Goal: Information Seeking & Learning: Compare options

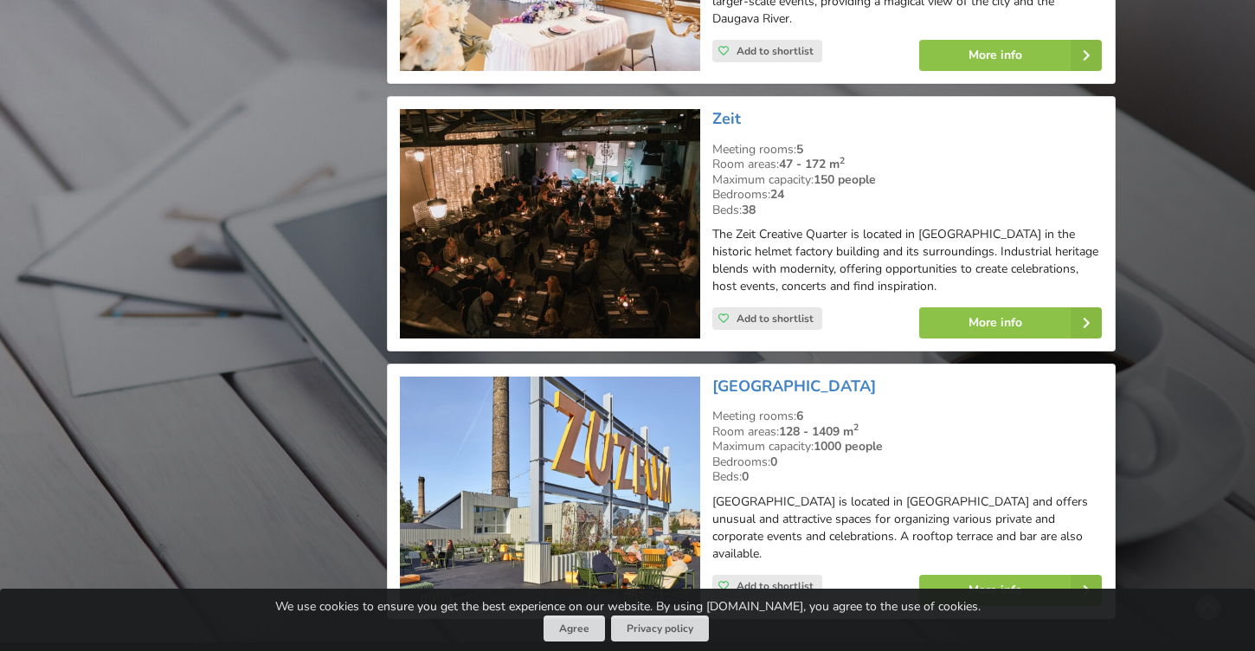
scroll to position [31406, 0]
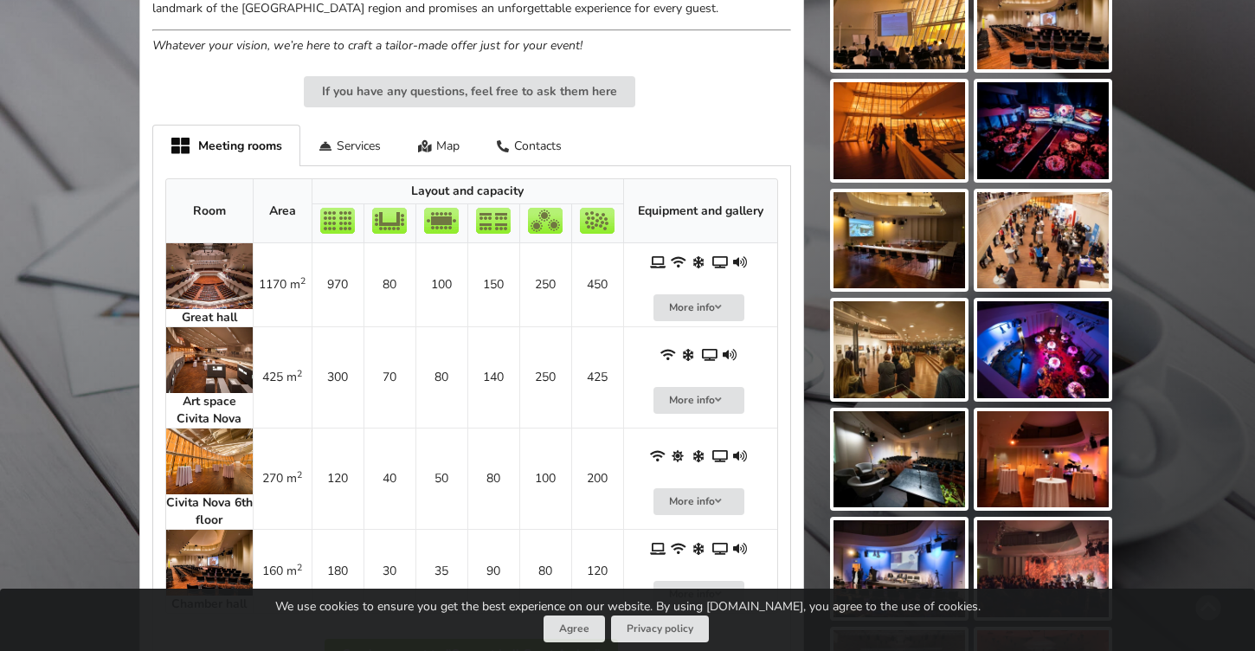
scroll to position [785, 0]
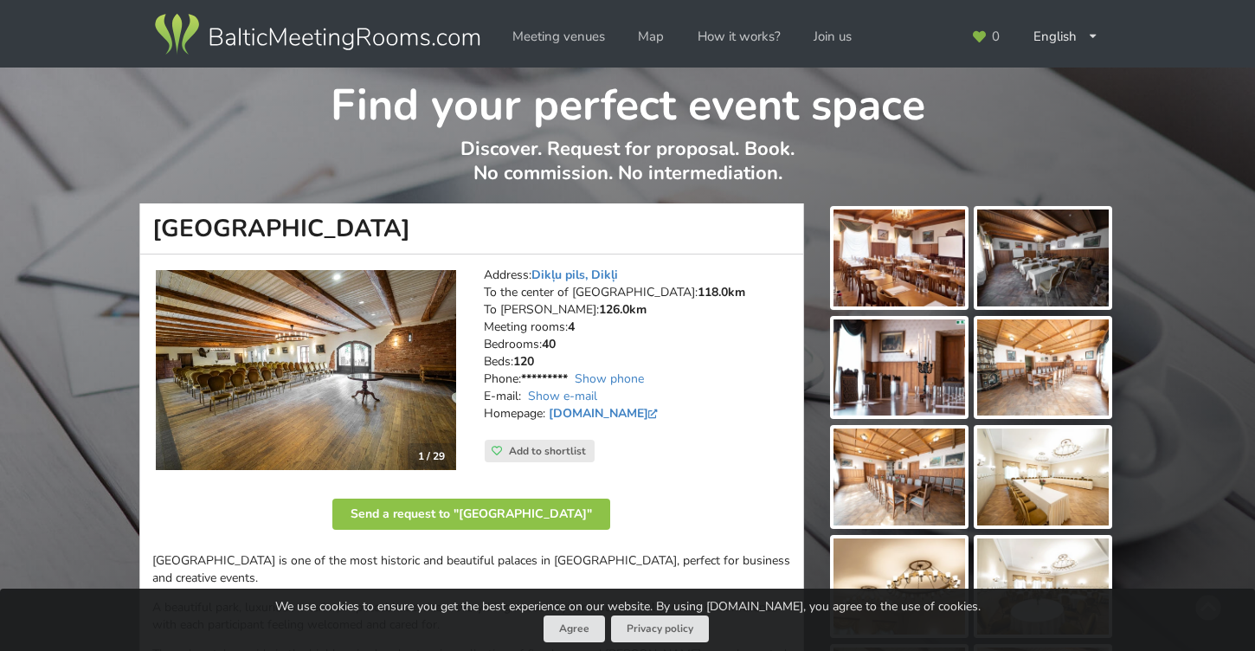
click at [911, 281] on img at bounding box center [900, 257] width 132 height 97
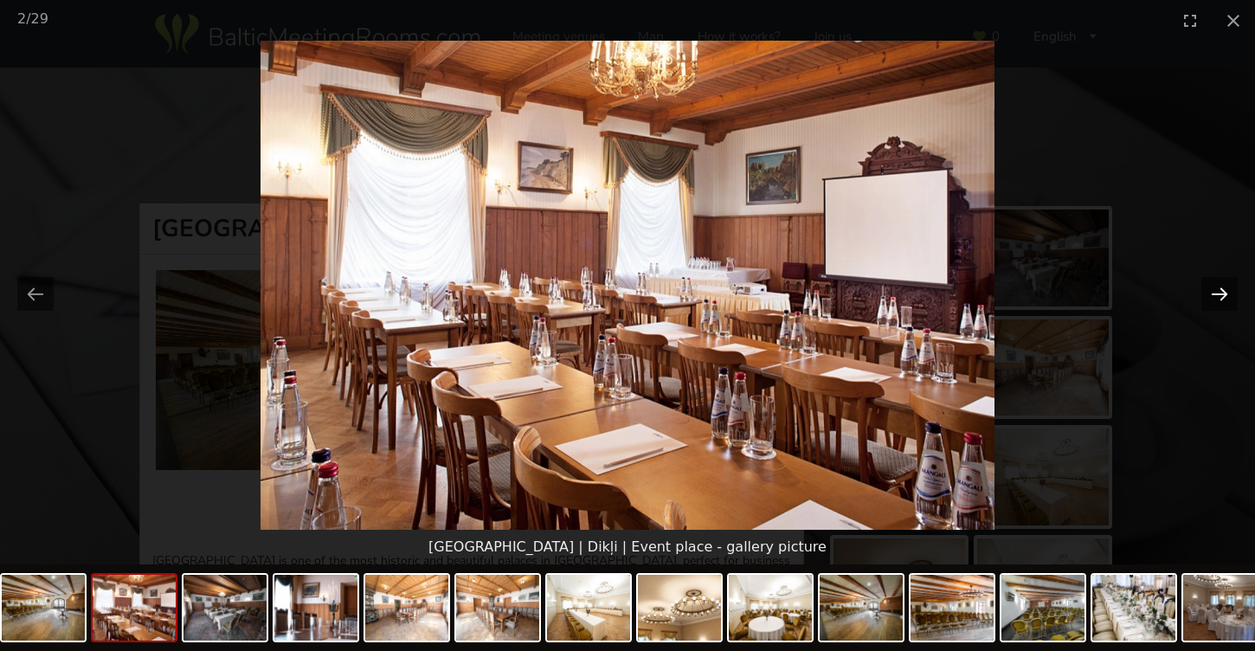
click at [1220, 286] on button "Next slide" at bounding box center [1219, 294] width 36 height 34
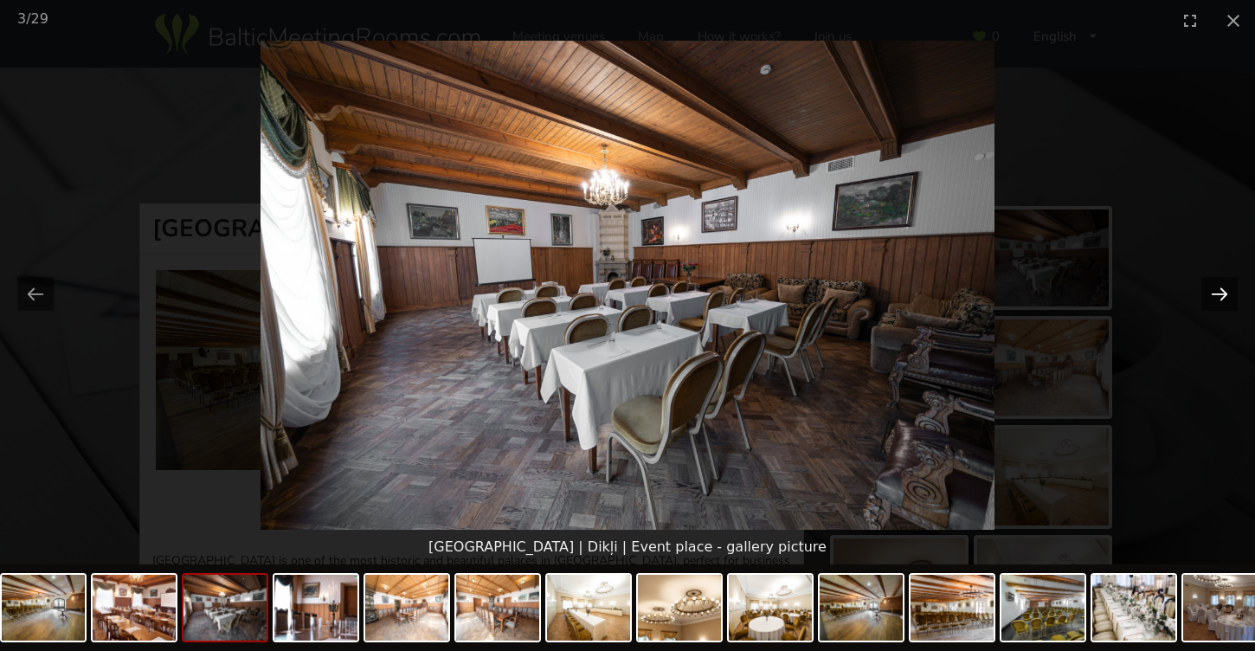
click at [1220, 286] on button "Next slide" at bounding box center [1219, 294] width 36 height 34
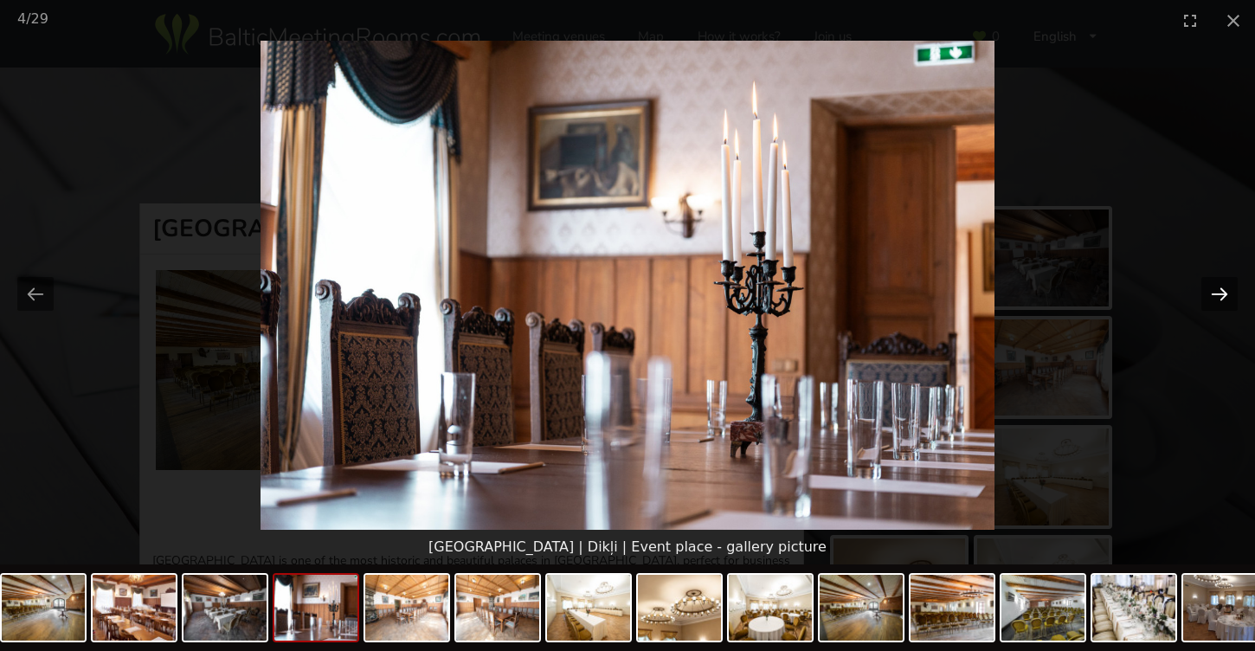
click at [1220, 286] on button "Next slide" at bounding box center [1219, 294] width 36 height 34
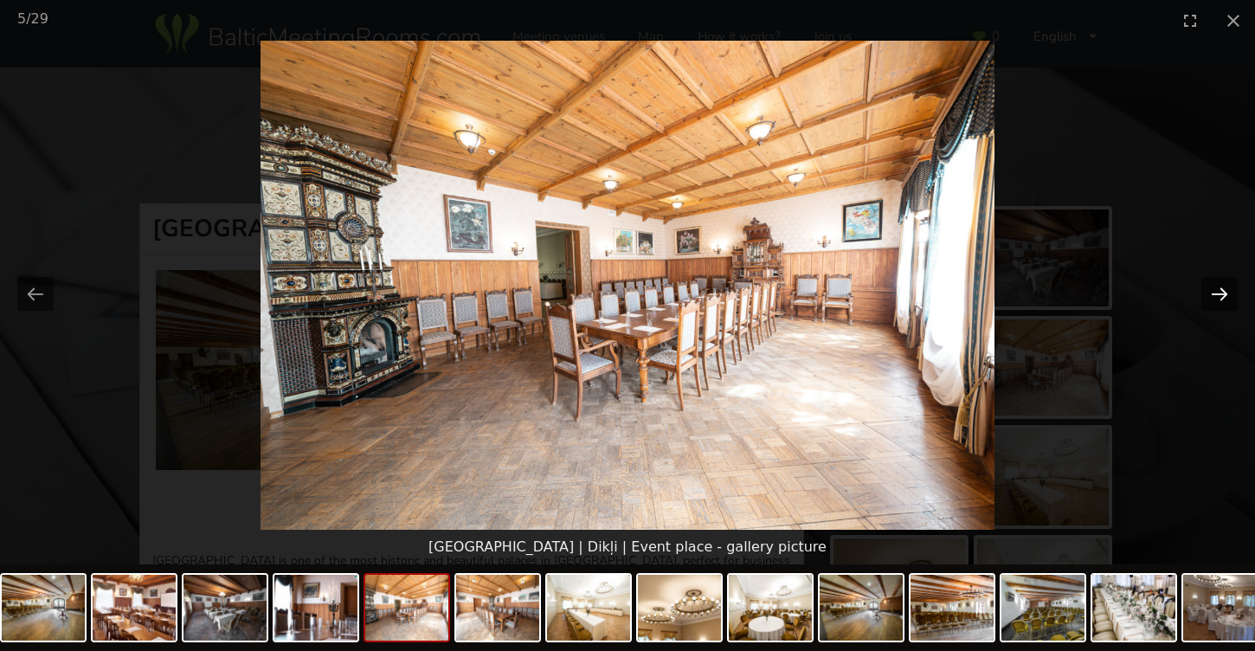
click at [1220, 286] on button "Next slide" at bounding box center [1219, 294] width 36 height 34
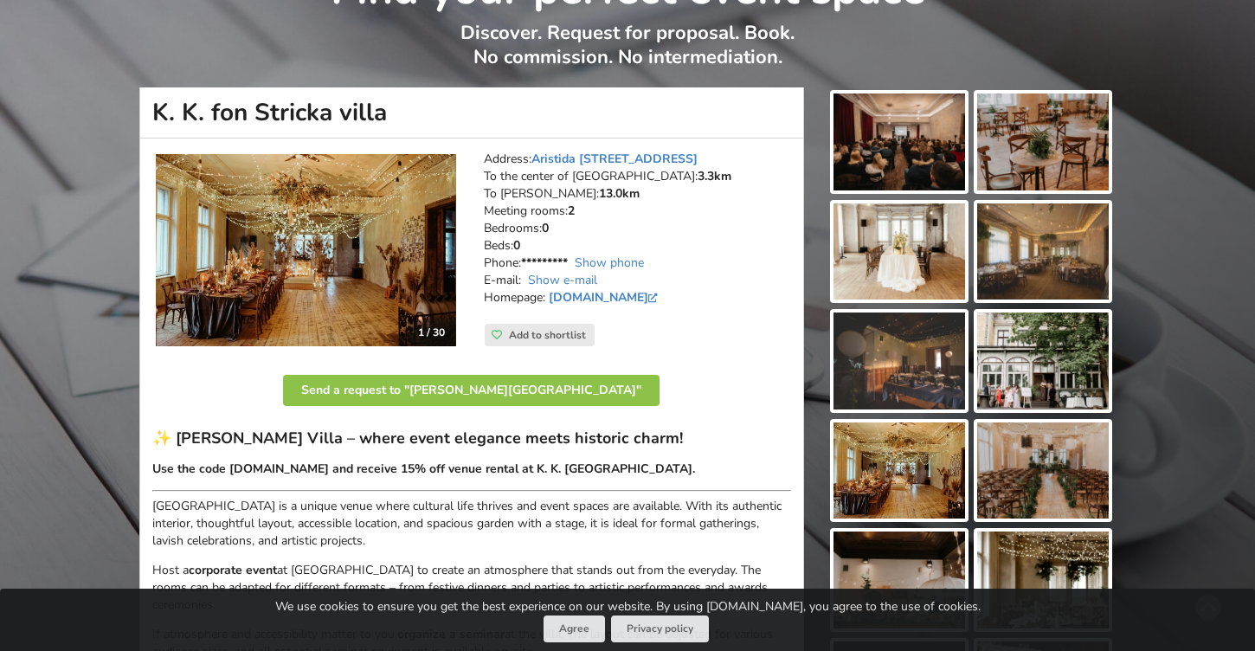
scroll to position [126, 0]
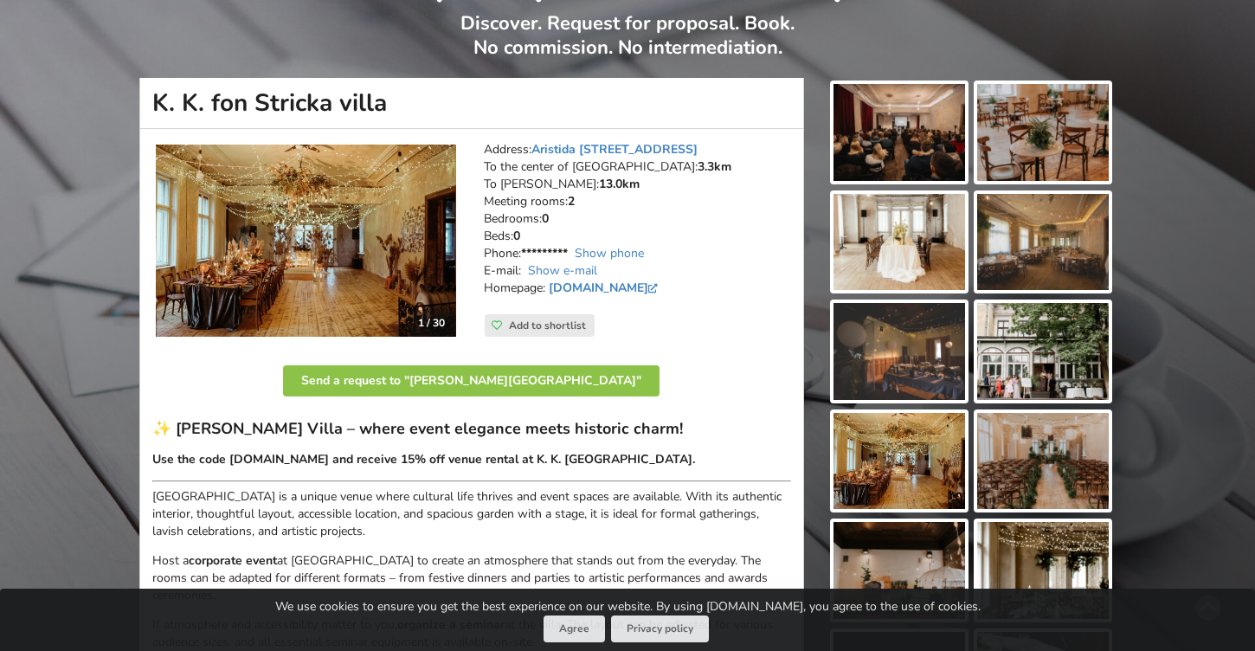
click at [897, 147] on img at bounding box center [900, 132] width 132 height 97
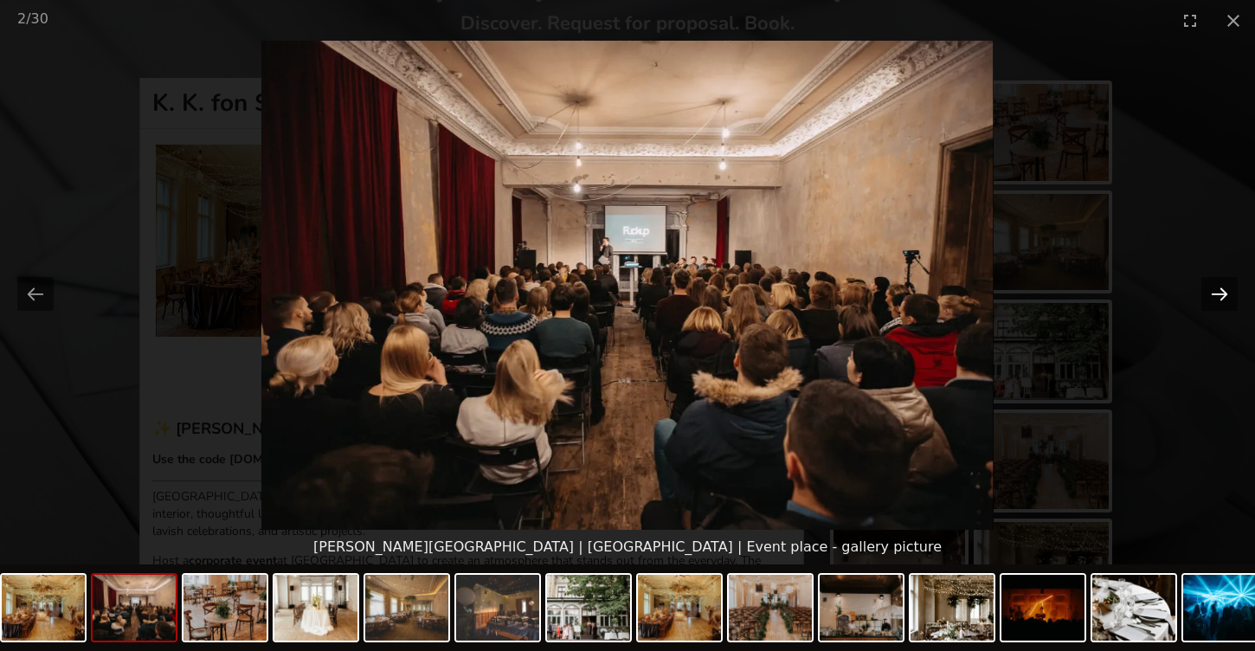
click at [1220, 298] on button "Next slide" at bounding box center [1219, 294] width 36 height 34
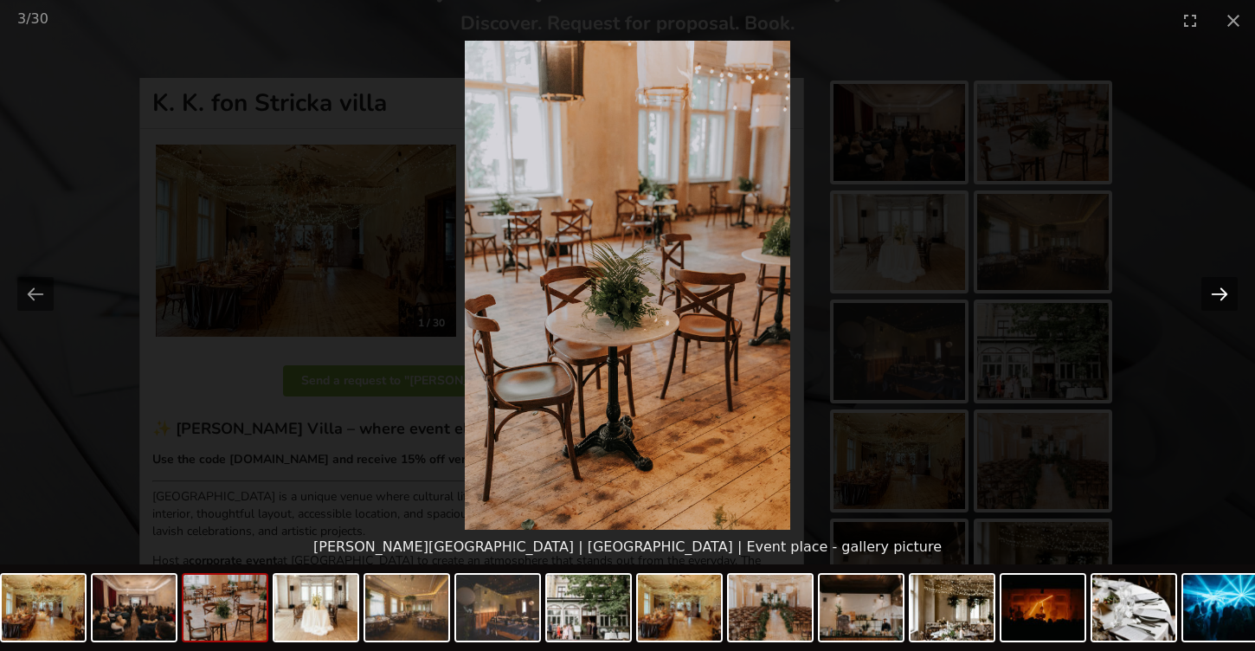
click at [1220, 298] on button "Next slide" at bounding box center [1219, 294] width 36 height 34
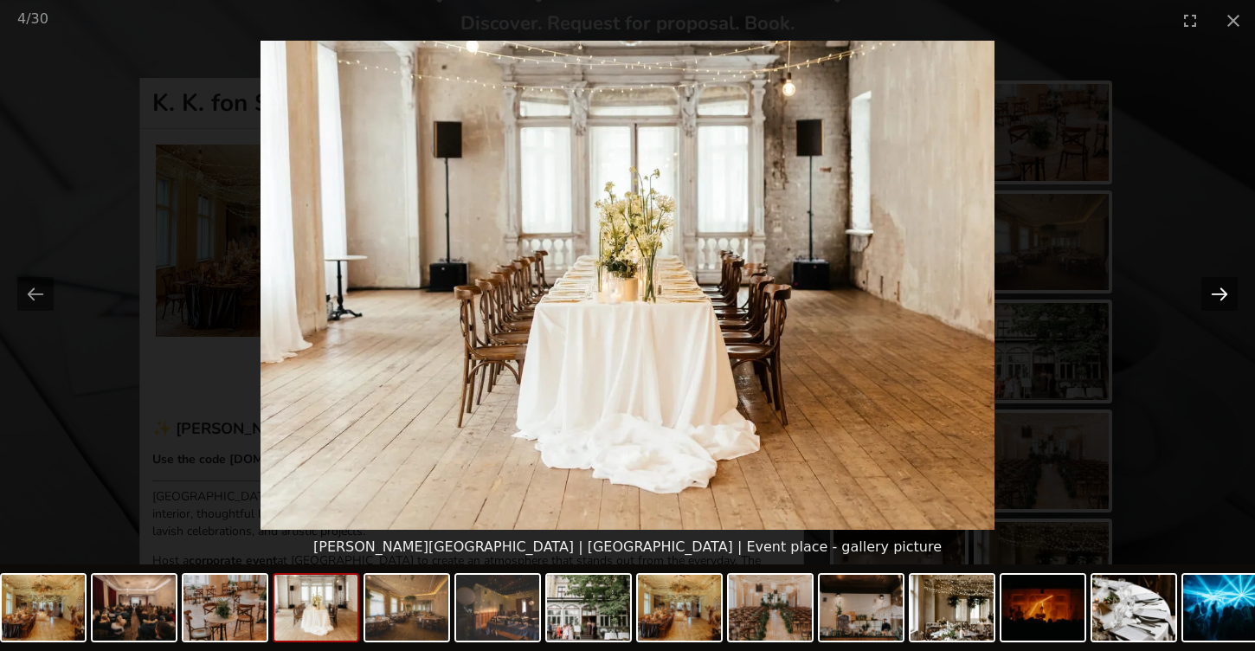
click at [1219, 298] on button "Next slide" at bounding box center [1219, 294] width 36 height 34
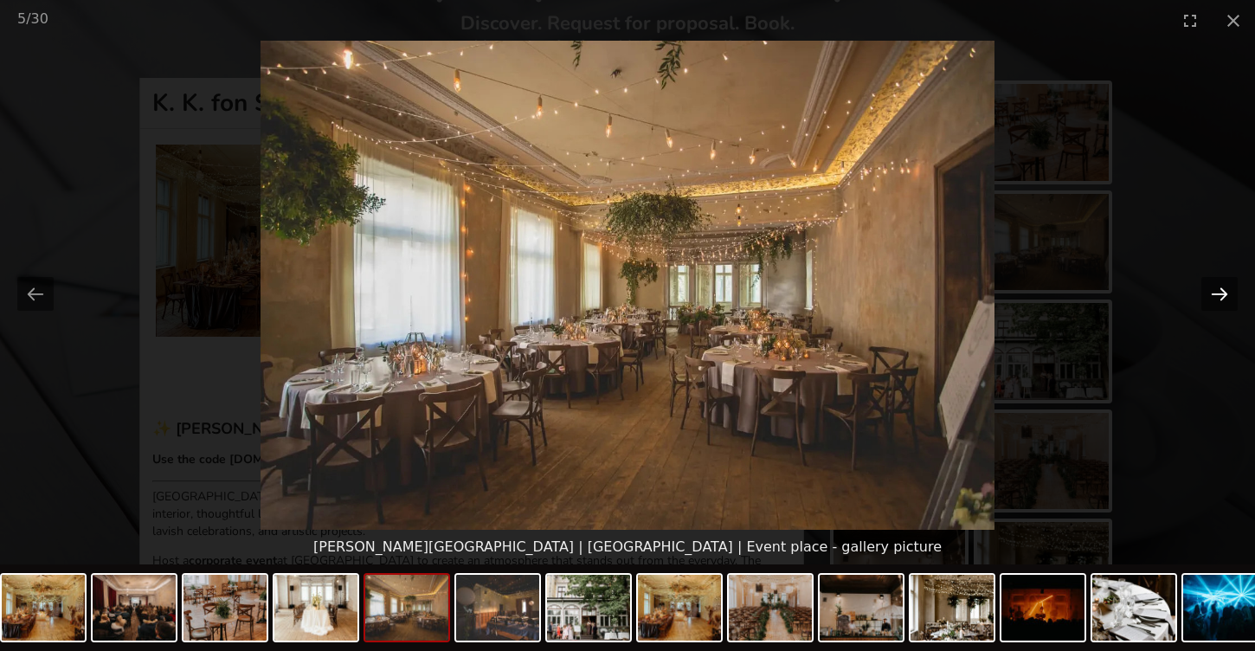
click at [1219, 298] on button "Next slide" at bounding box center [1219, 294] width 36 height 34
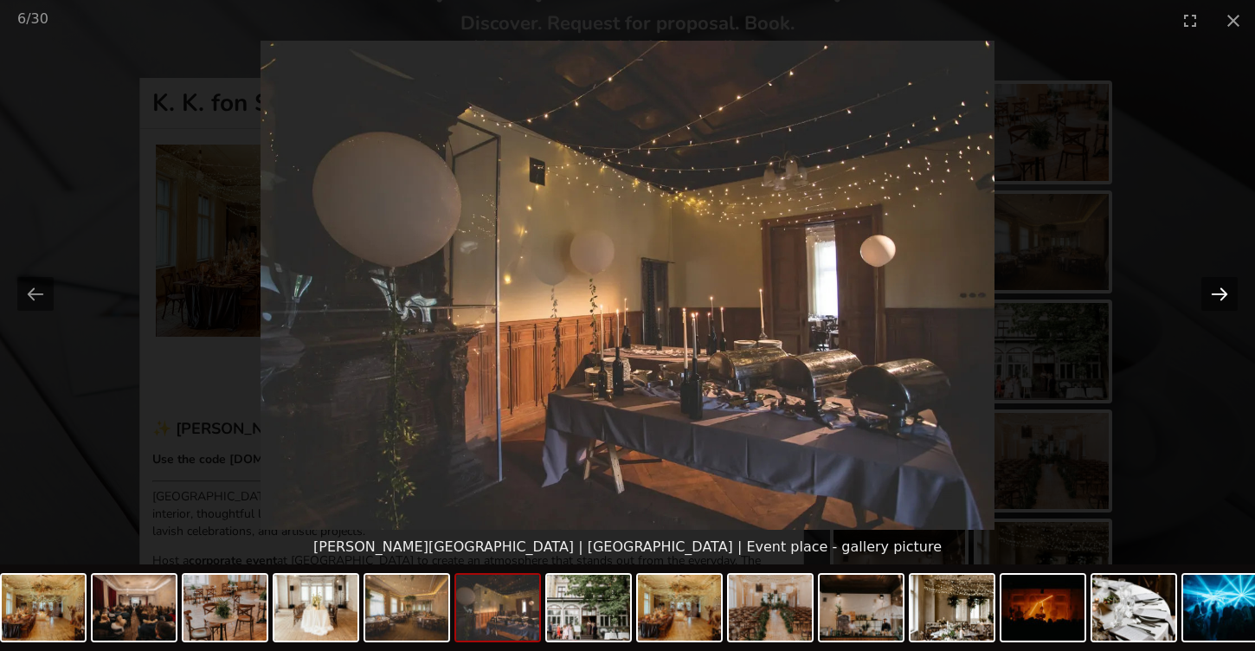
click at [1218, 298] on button "Next slide" at bounding box center [1219, 294] width 36 height 34
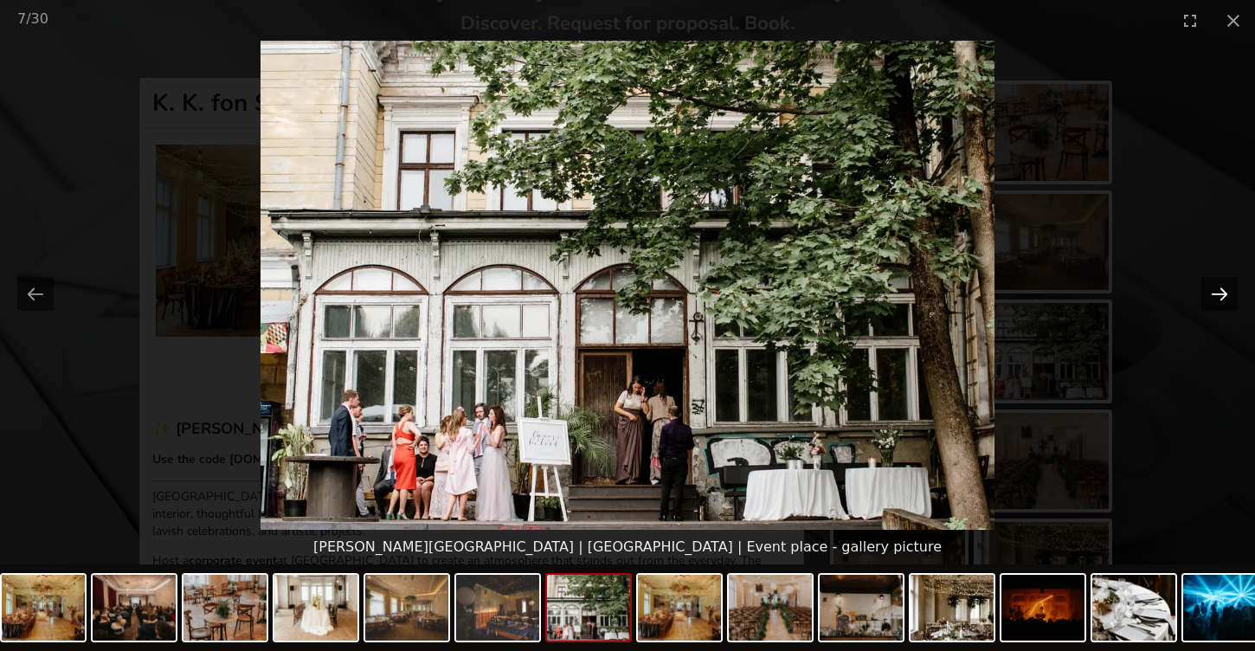
click at [1218, 298] on button "Next slide" at bounding box center [1219, 294] width 36 height 34
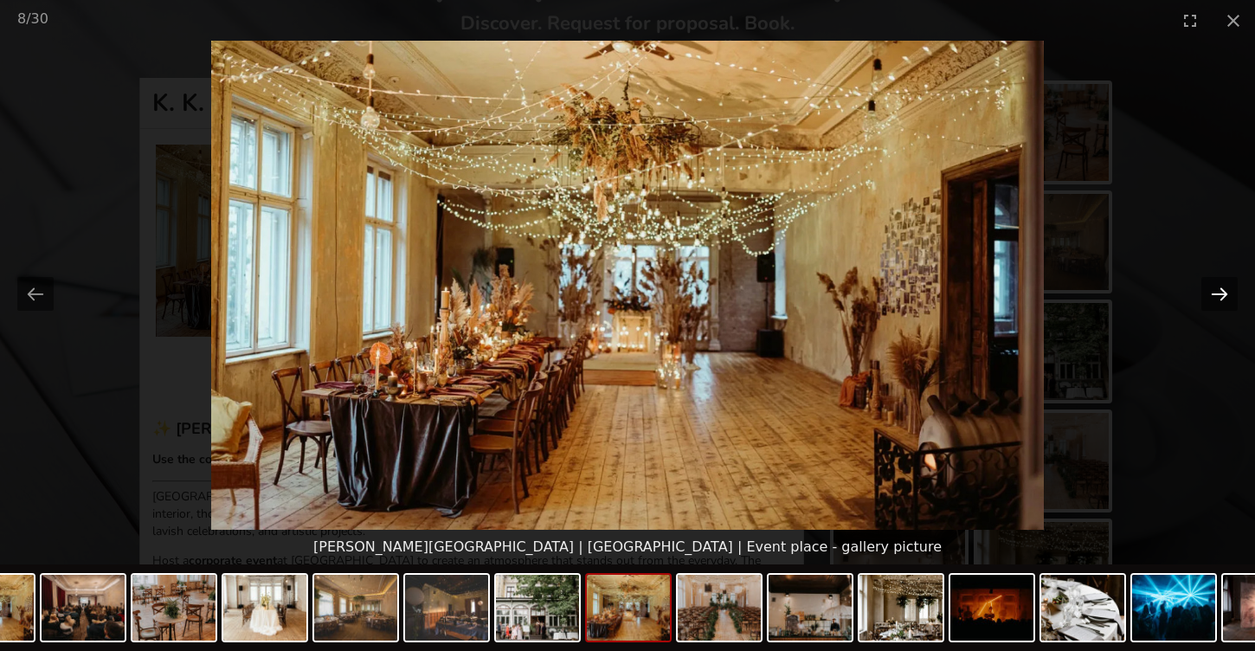
click at [1218, 298] on button "Next slide" at bounding box center [1219, 294] width 36 height 34
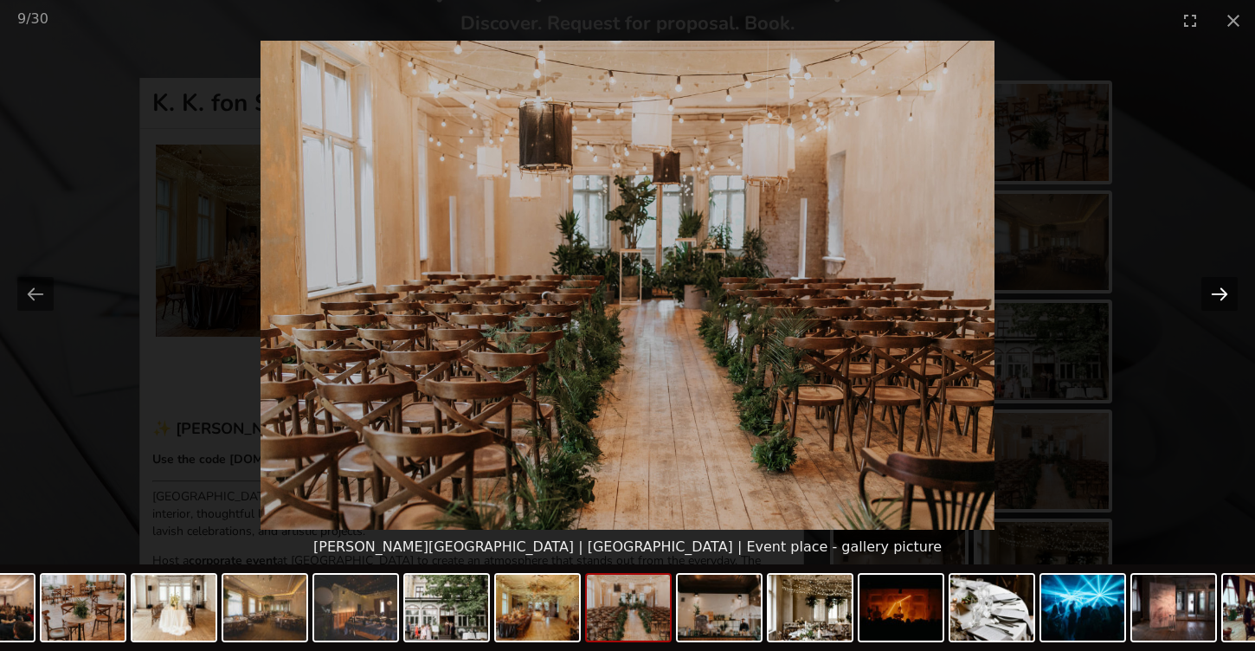
click at [1218, 298] on button "Next slide" at bounding box center [1219, 294] width 36 height 34
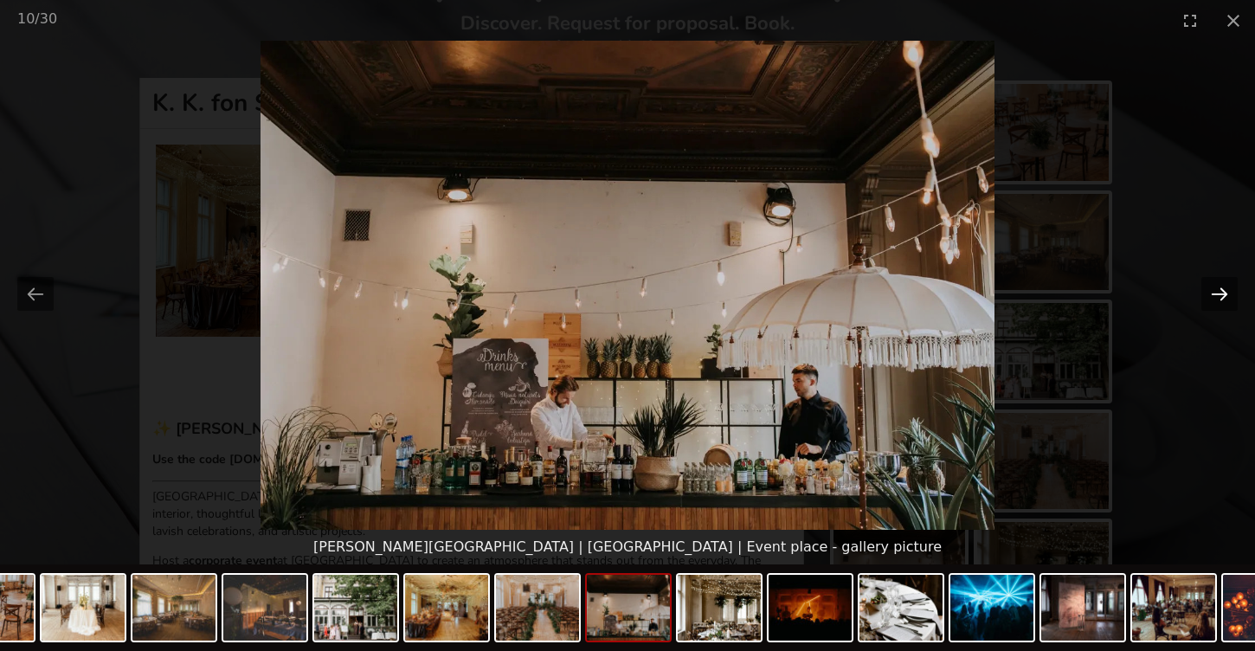
click at [1218, 298] on button "Next slide" at bounding box center [1219, 294] width 36 height 34
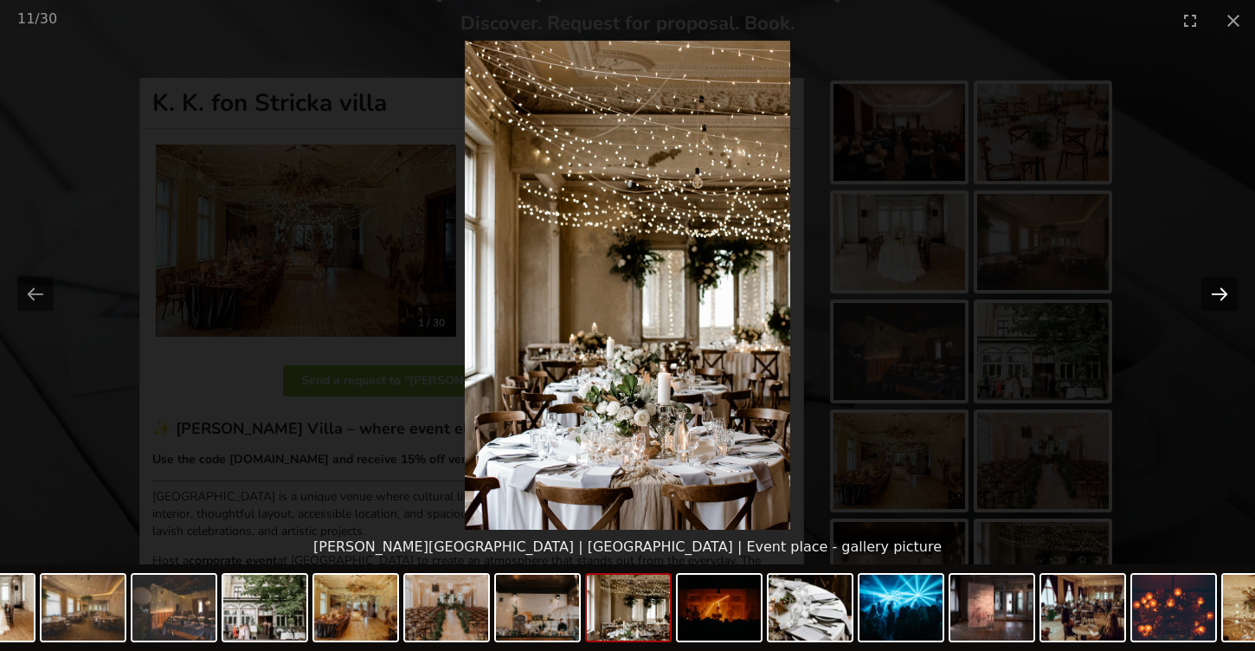
click at [1218, 298] on button "Next slide" at bounding box center [1219, 294] width 36 height 34
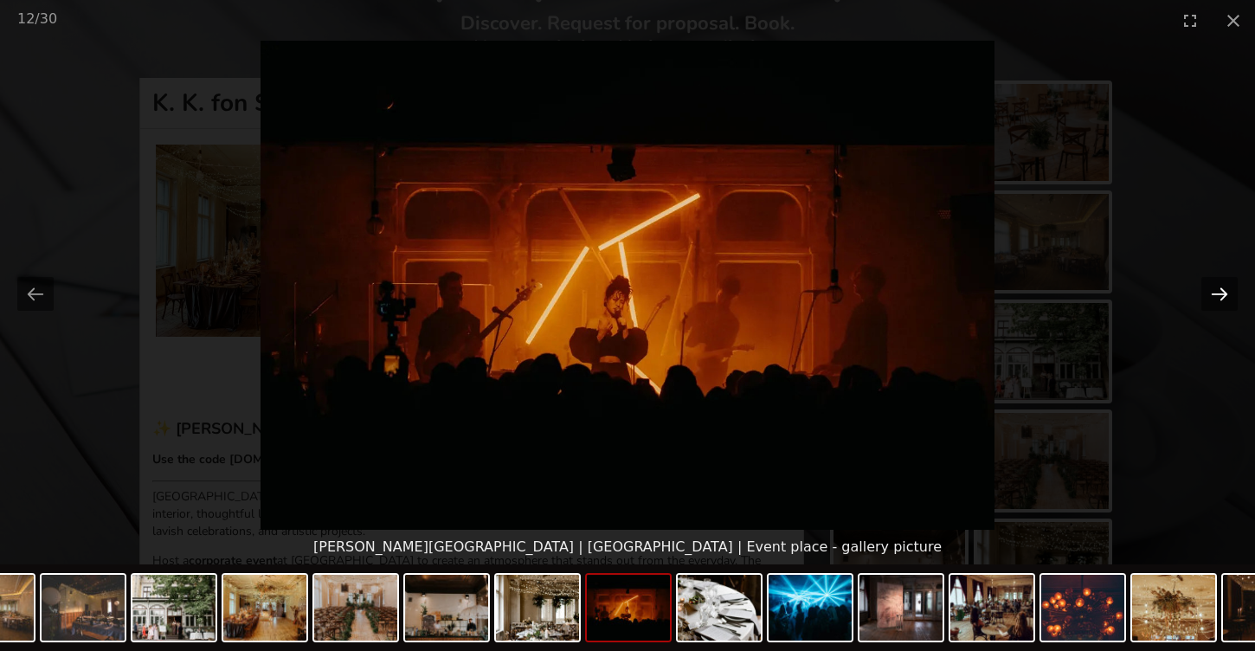
click at [1218, 298] on button "Next slide" at bounding box center [1219, 294] width 36 height 34
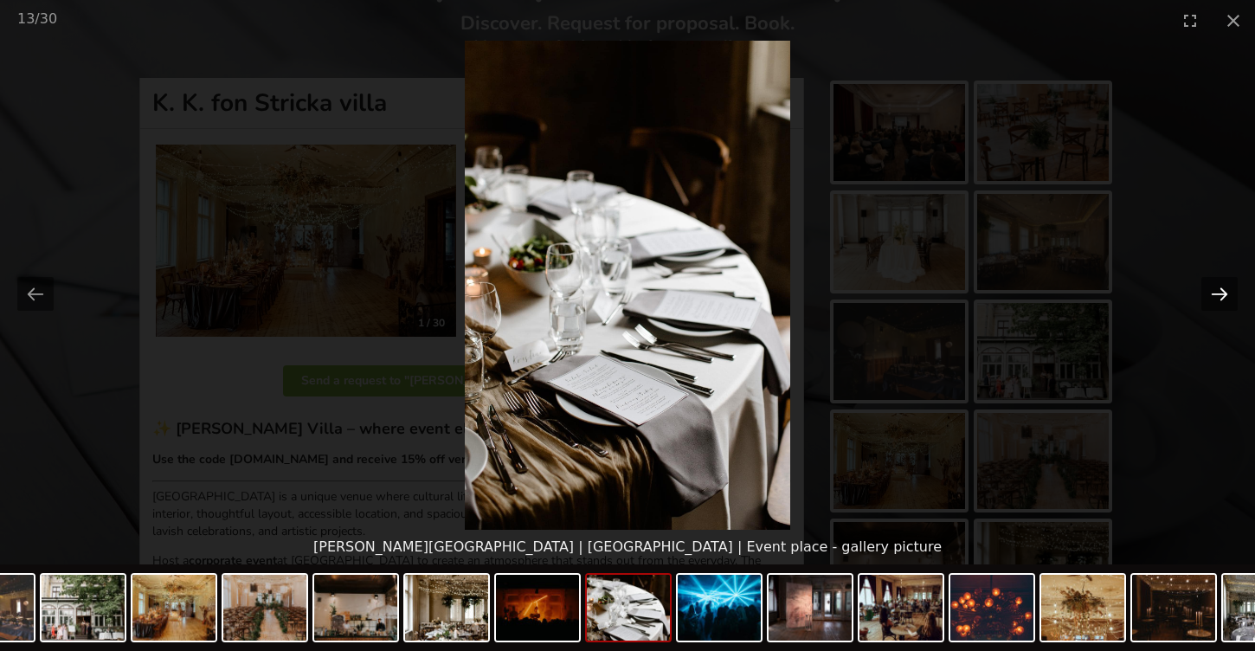
click at [1218, 298] on button "Next slide" at bounding box center [1219, 294] width 36 height 34
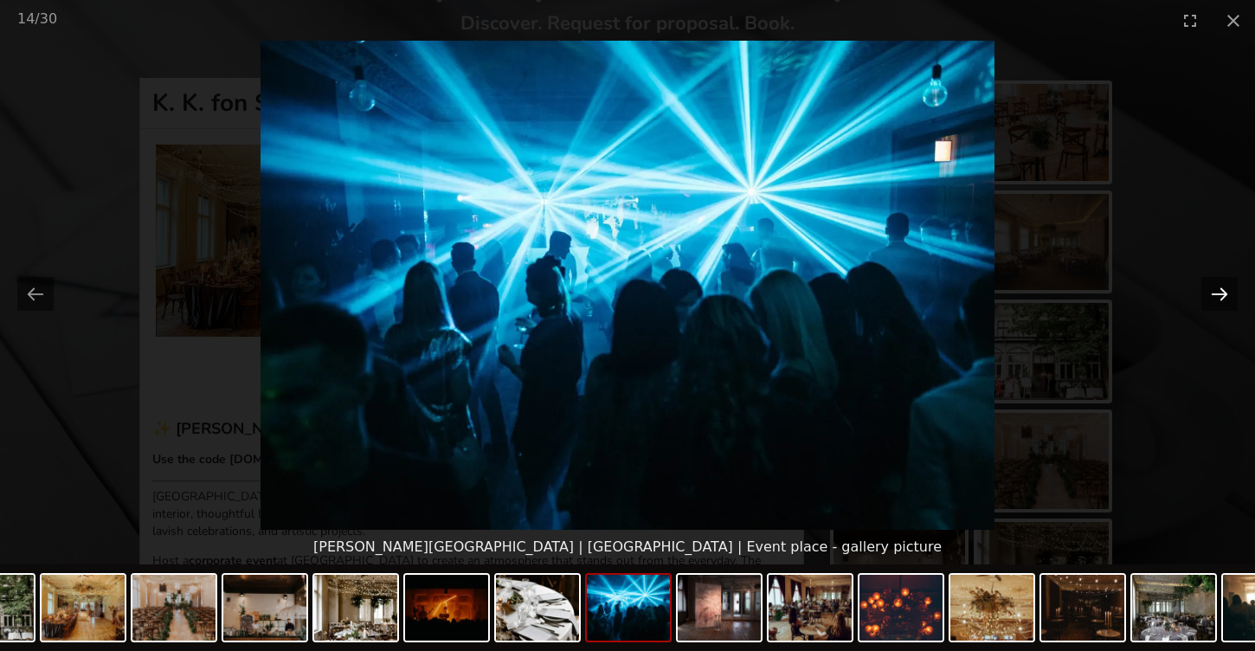
click at [1218, 298] on button "Next slide" at bounding box center [1219, 294] width 36 height 34
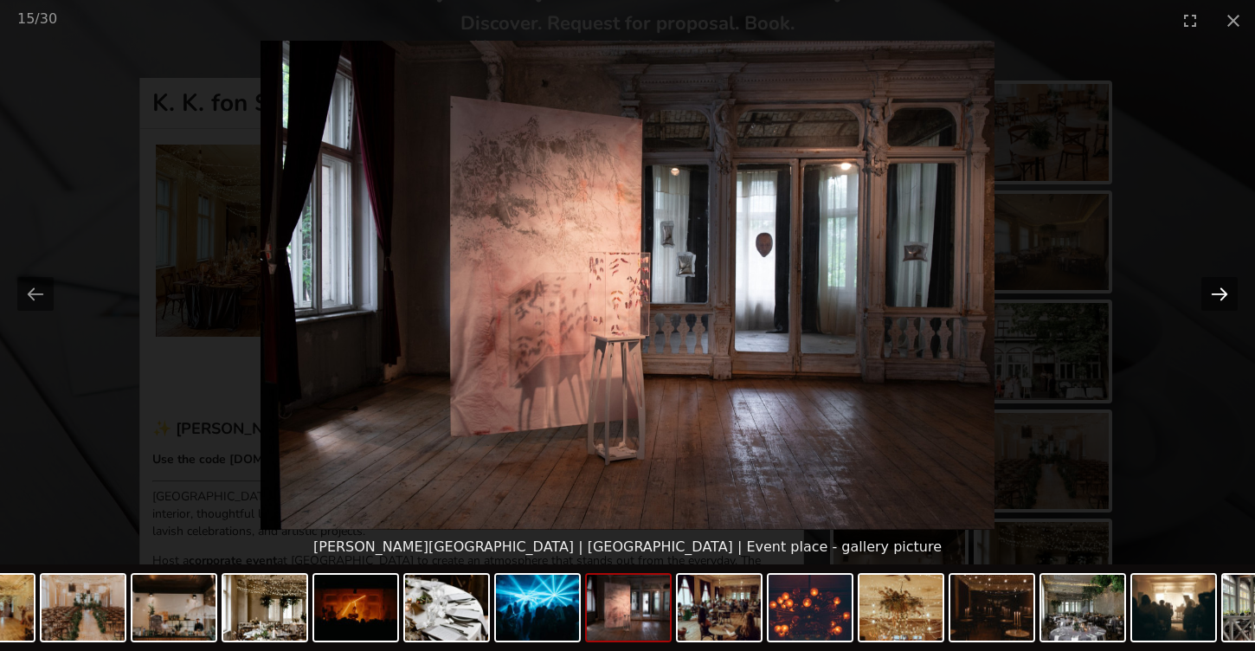
click at [1218, 298] on button "Next slide" at bounding box center [1219, 294] width 36 height 34
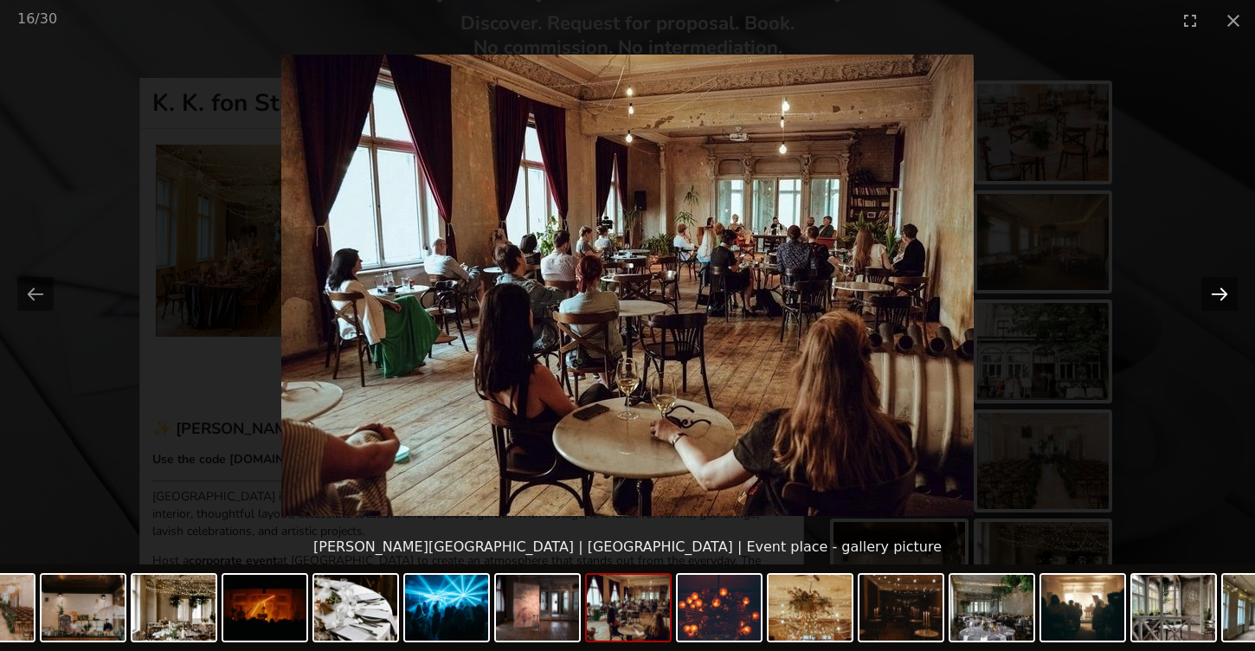
click at [1218, 298] on button "Next slide" at bounding box center [1219, 294] width 36 height 34
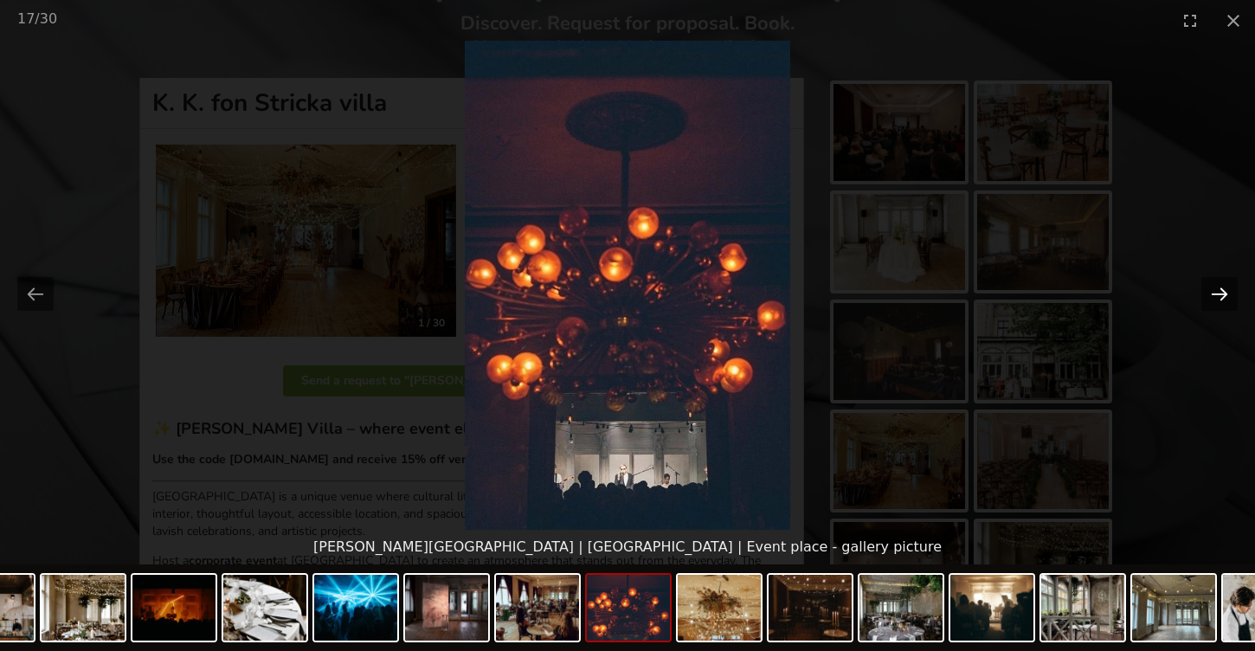
click at [1218, 298] on button "Next slide" at bounding box center [1219, 294] width 36 height 34
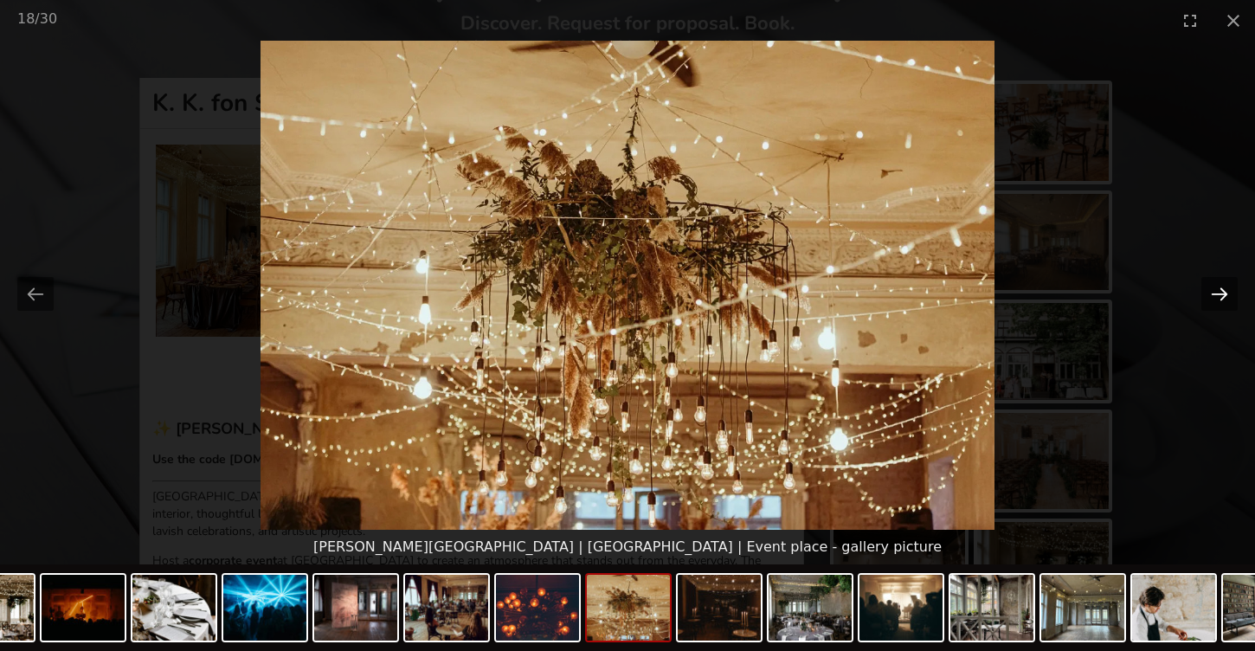
click at [1218, 298] on button "Next slide" at bounding box center [1219, 294] width 36 height 34
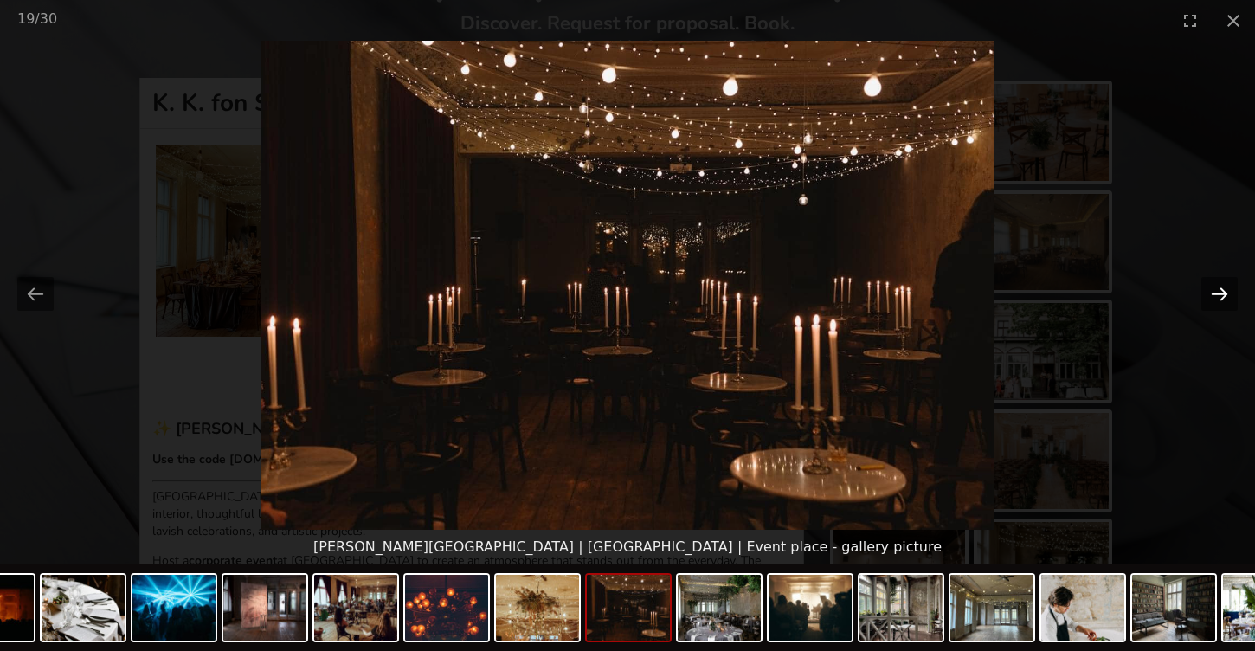
click at [1218, 298] on button "Next slide" at bounding box center [1219, 294] width 36 height 34
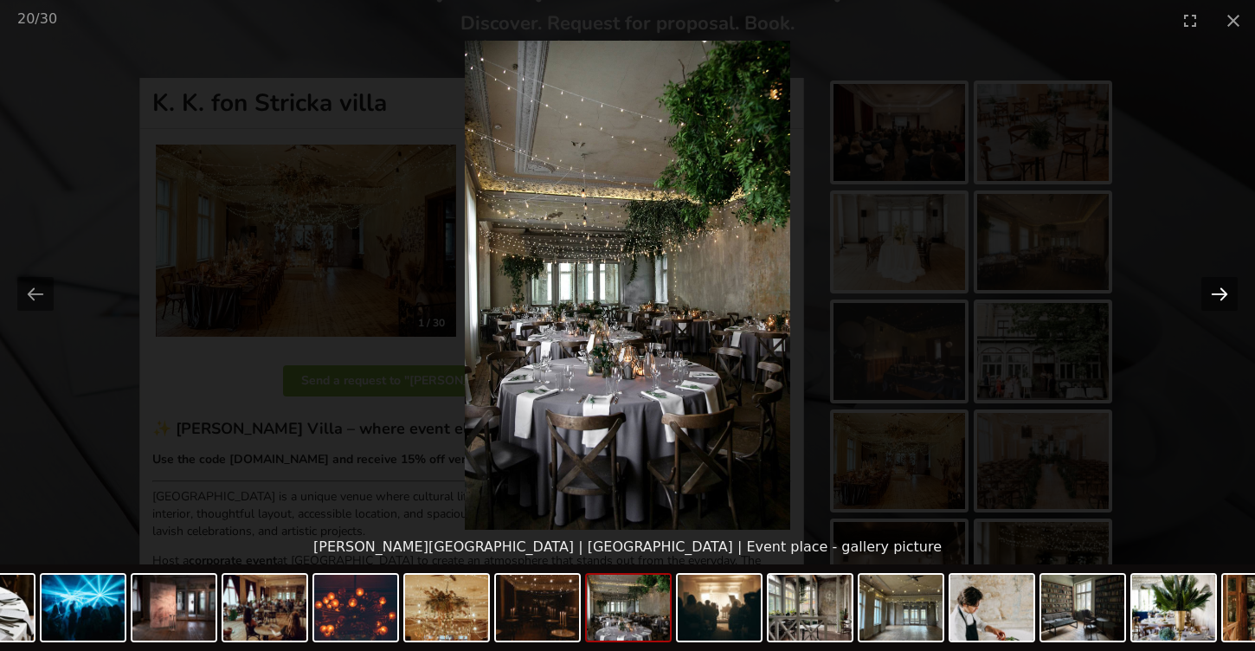
click at [1218, 298] on button "Next slide" at bounding box center [1219, 294] width 36 height 34
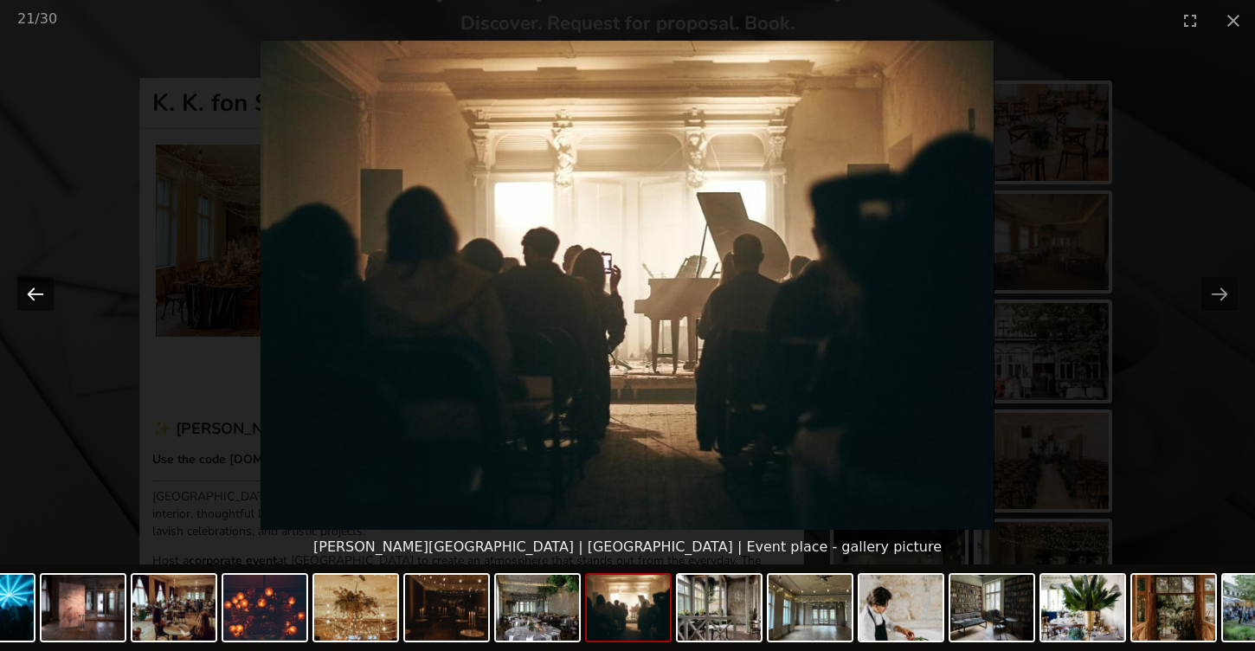
click at [28, 295] on button "Previous slide" at bounding box center [35, 294] width 36 height 34
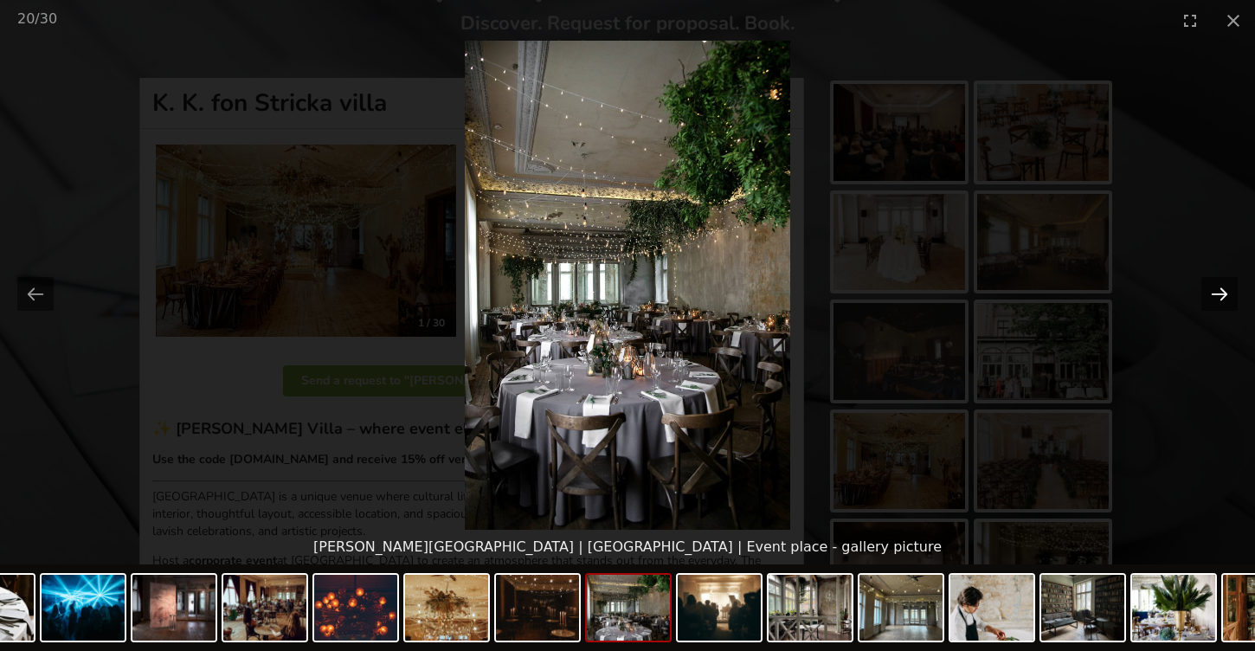
click at [1224, 297] on button "Next slide" at bounding box center [1219, 294] width 36 height 34
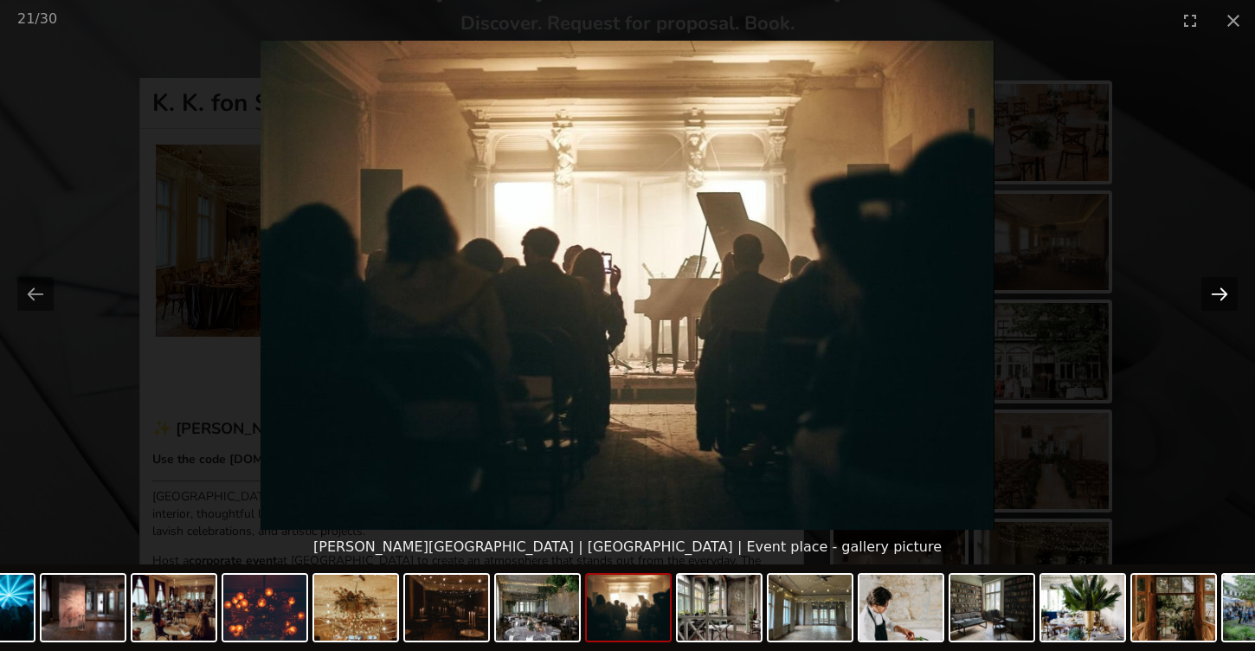
click at [1224, 297] on button "Next slide" at bounding box center [1219, 294] width 36 height 34
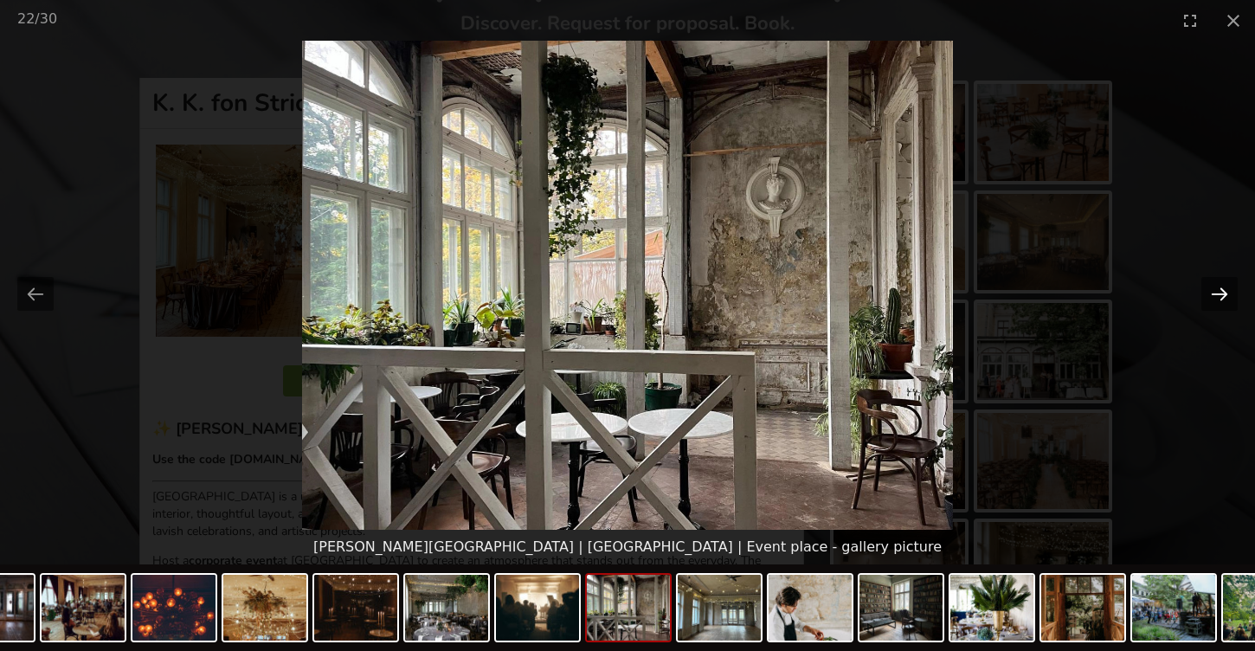
click at [1224, 297] on button "Next slide" at bounding box center [1219, 294] width 36 height 34
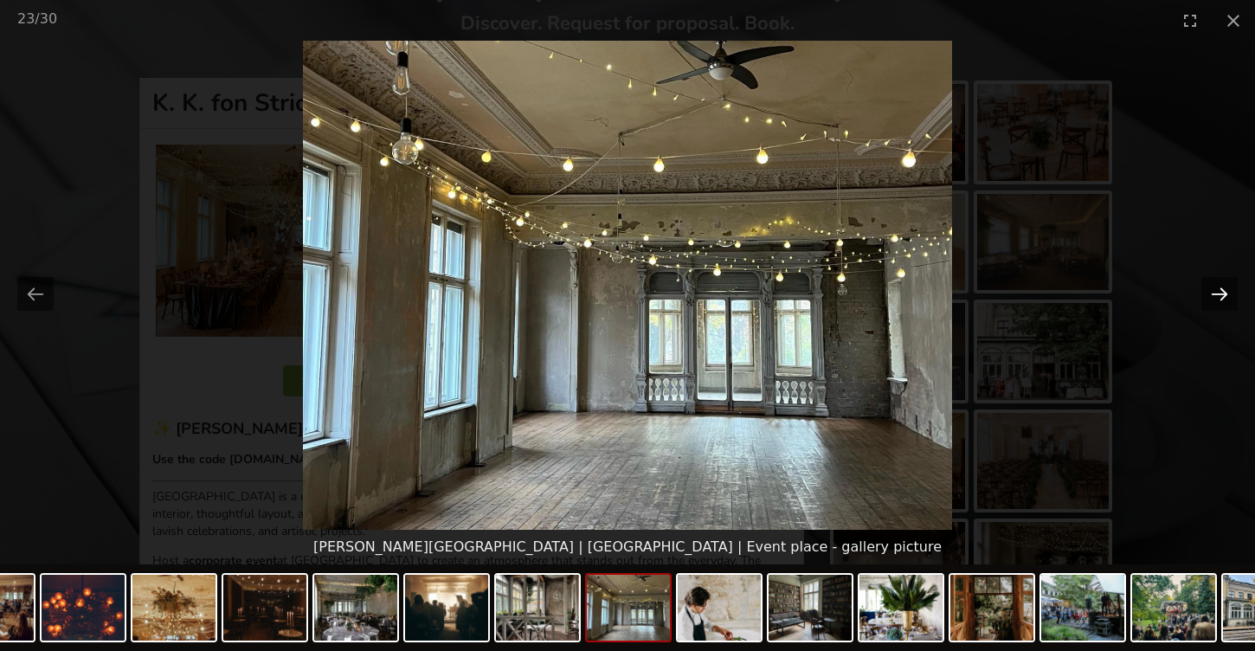
click at [1224, 297] on button "Next slide" at bounding box center [1219, 294] width 36 height 34
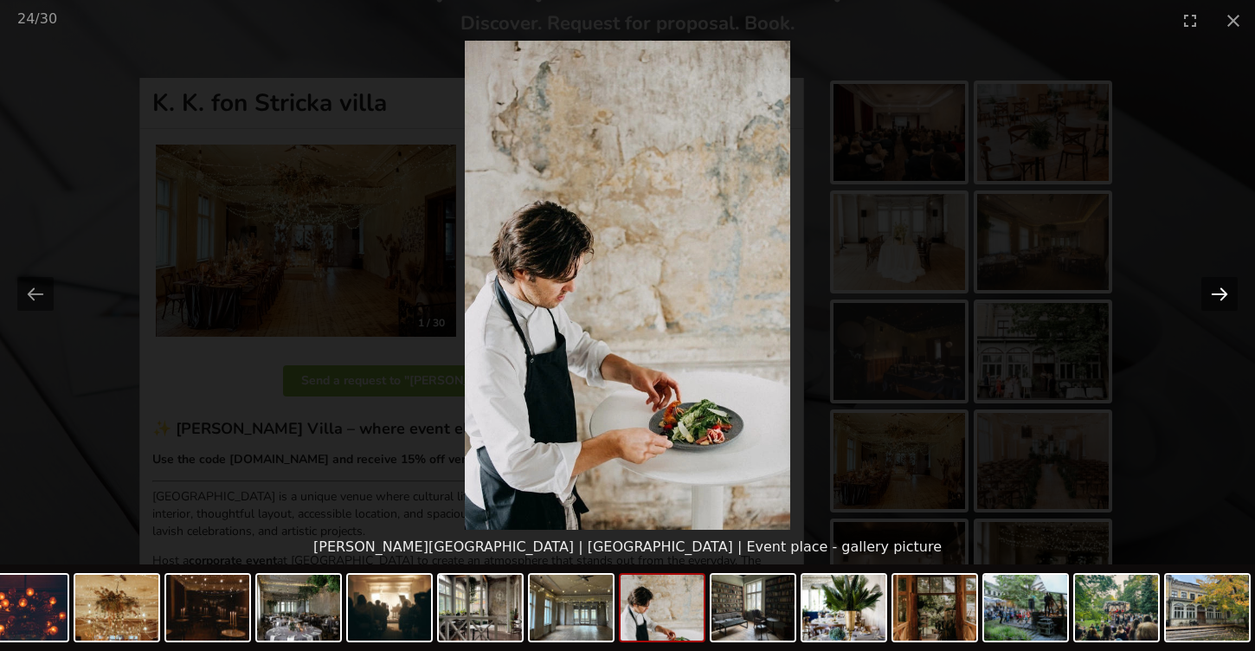
click at [1224, 297] on button "Next slide" at bounding box center [1219, 294] width 36 height 34
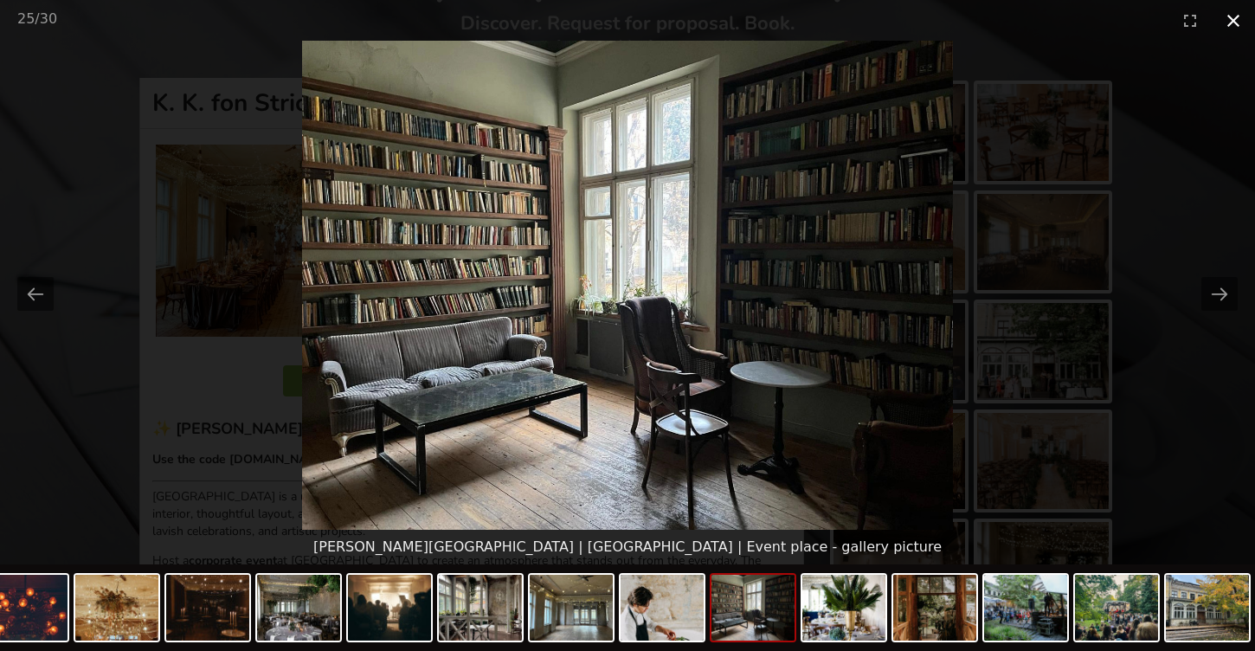
click at [1233, 21] on button "Close gallery" at bounding box center [1233, 20] width 43 height 41
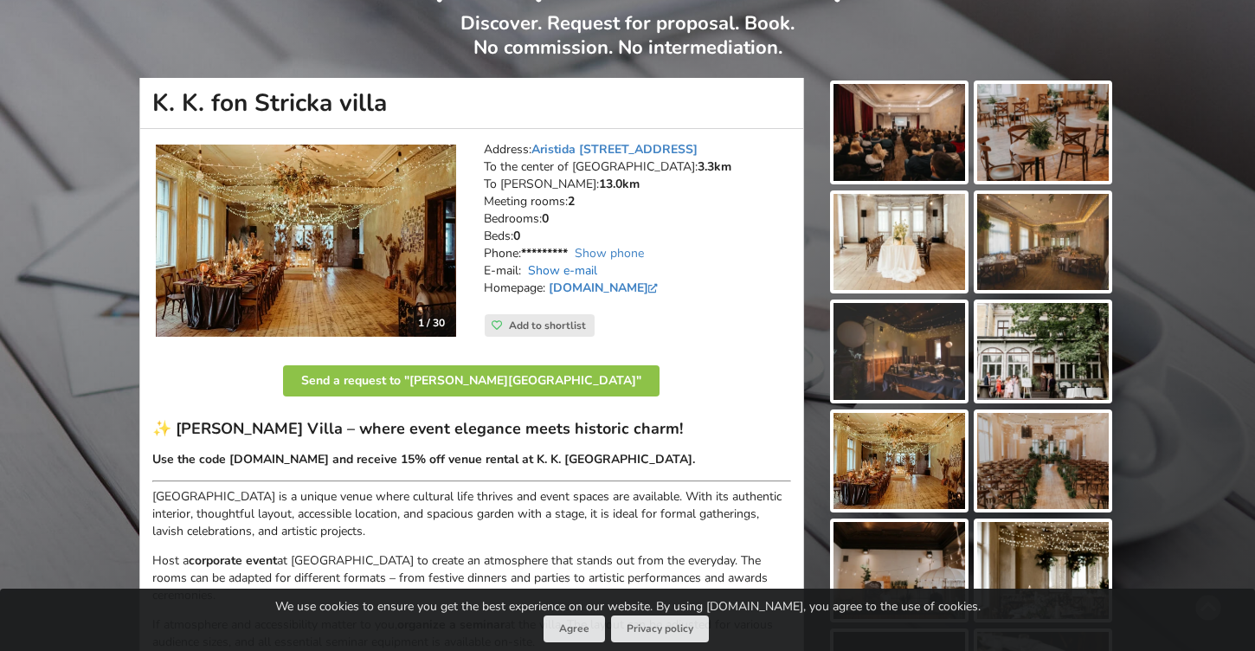
click at [582, 273] on link "Show e-mail" at bounding box center [562, 270] width 69 height 16
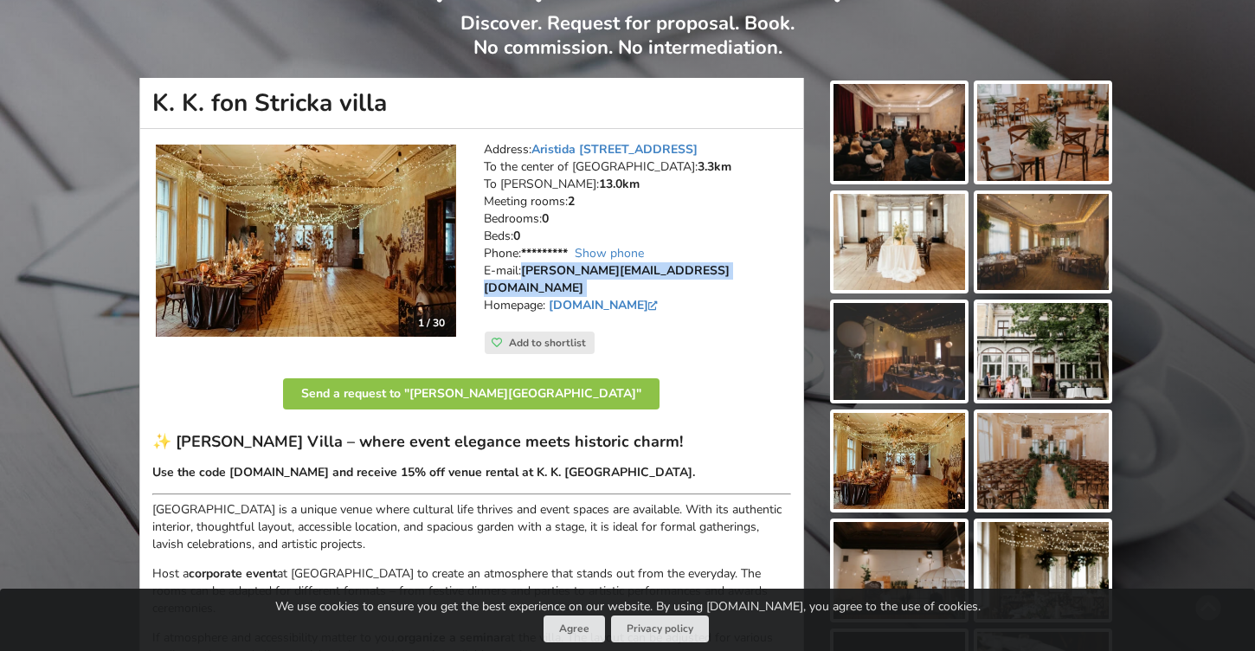
drag, startPoint x: 705, startPoint y: 273, endPoint x: 525, endPoint y: 274, distance: 180.0
click at [525, 274] on address "Address: Aristida Briāna iela 9, Riga To the center of Riga: 3.3km To RIX: 13.0…" at bounding box center [637, 236] width 307 height 190
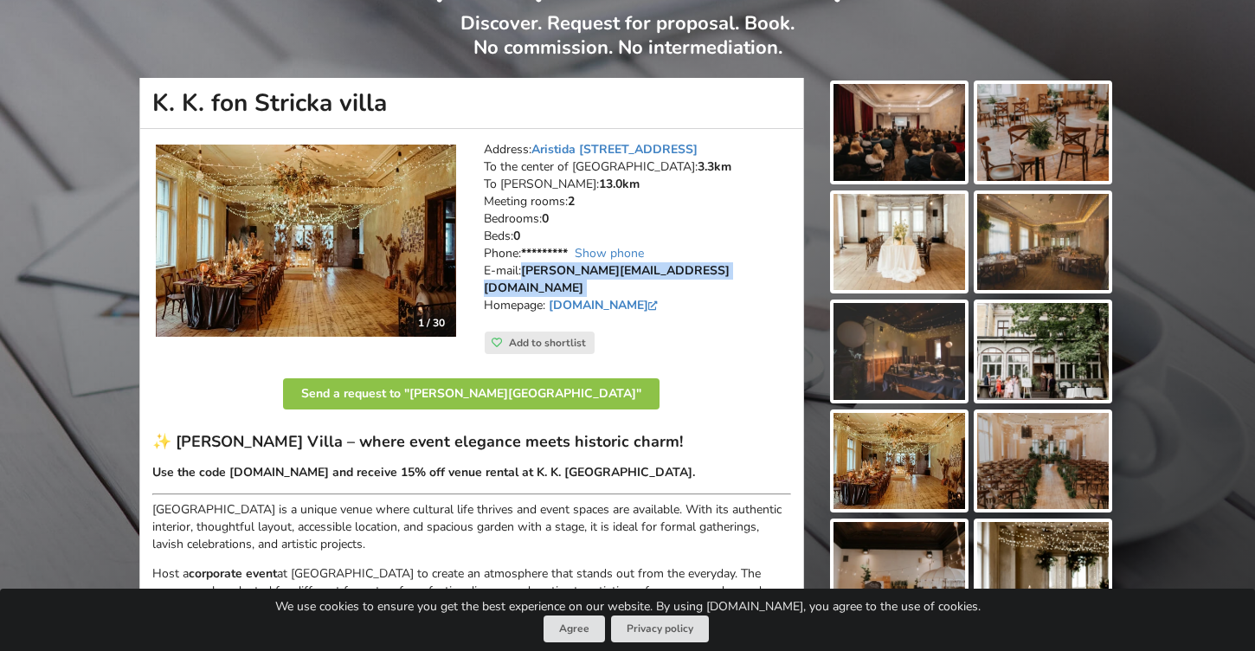
copy address "kristine@fonstrickavilla.lv"
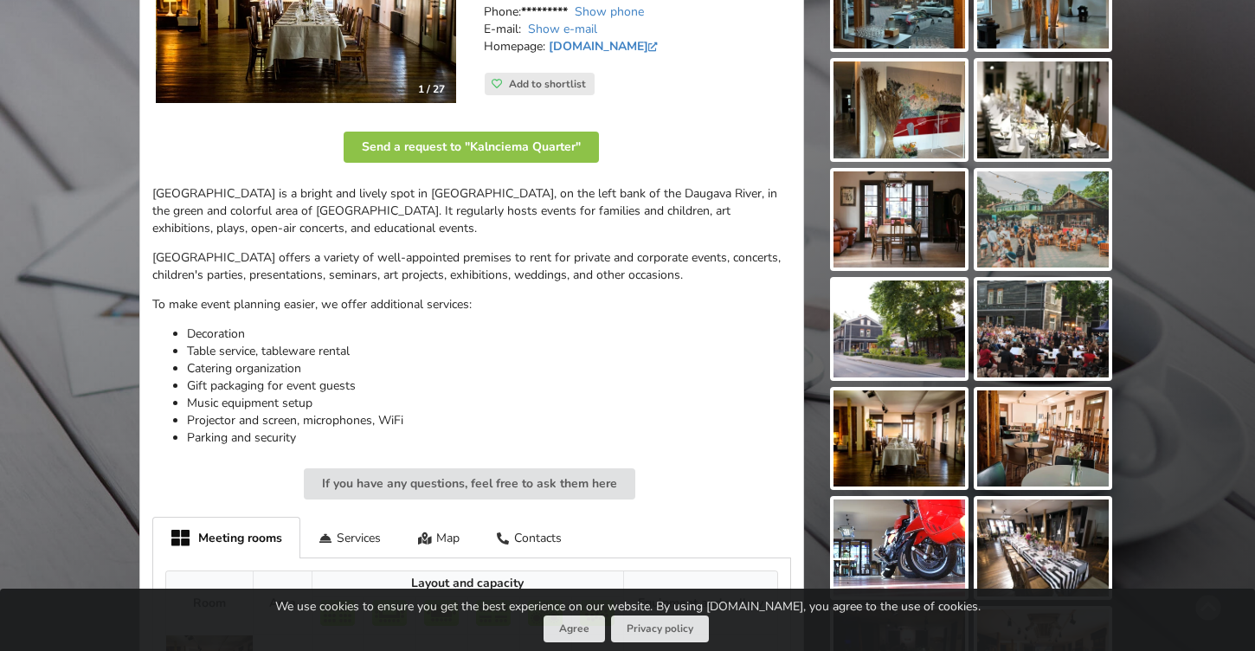
scroll to position [378, 0]
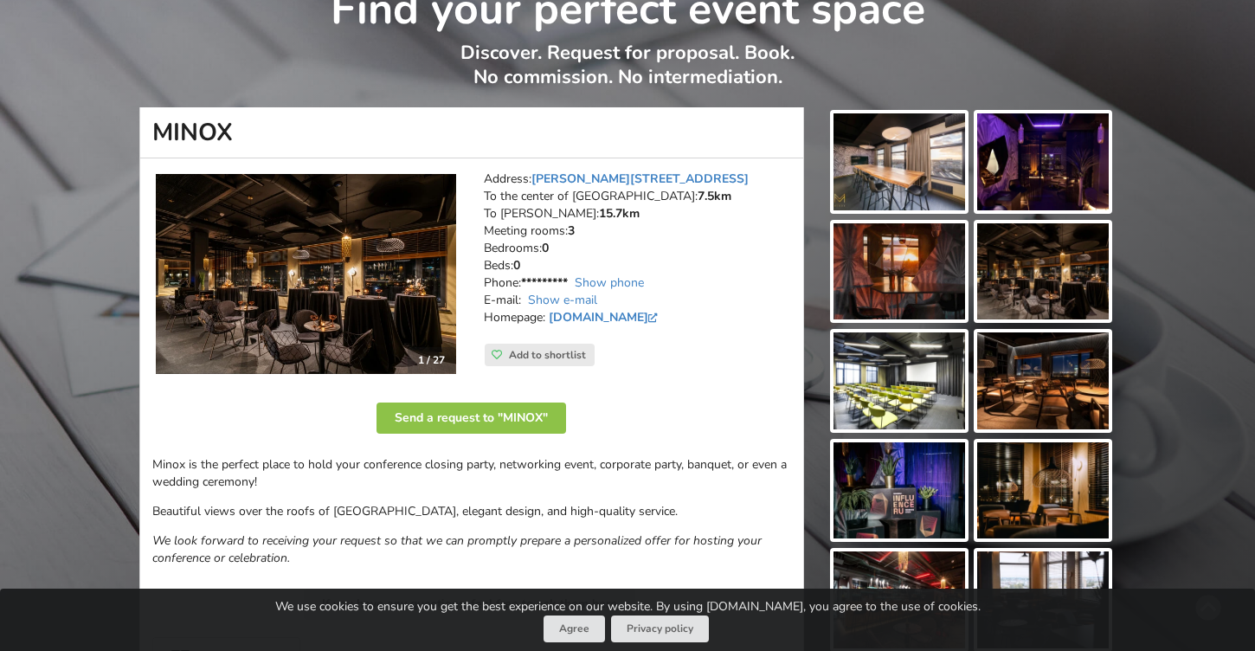
scroll to position [151, 0]
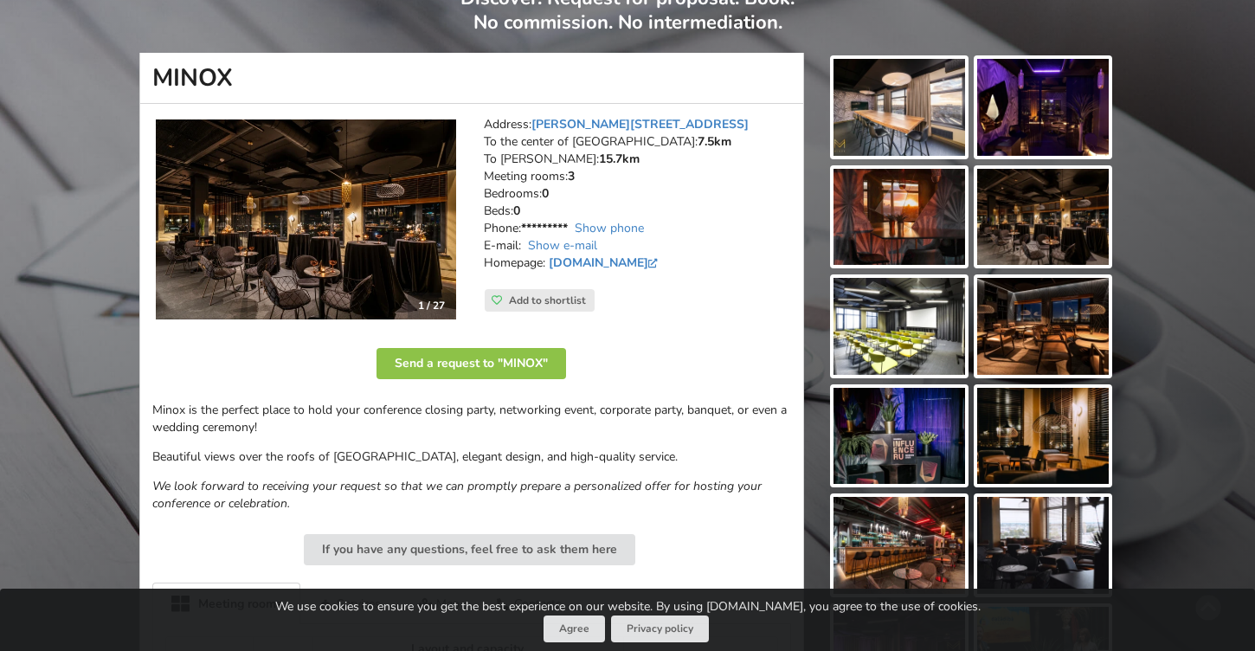
click at [371, 177] on img at bounding box center [306, 219] width 300 height 201
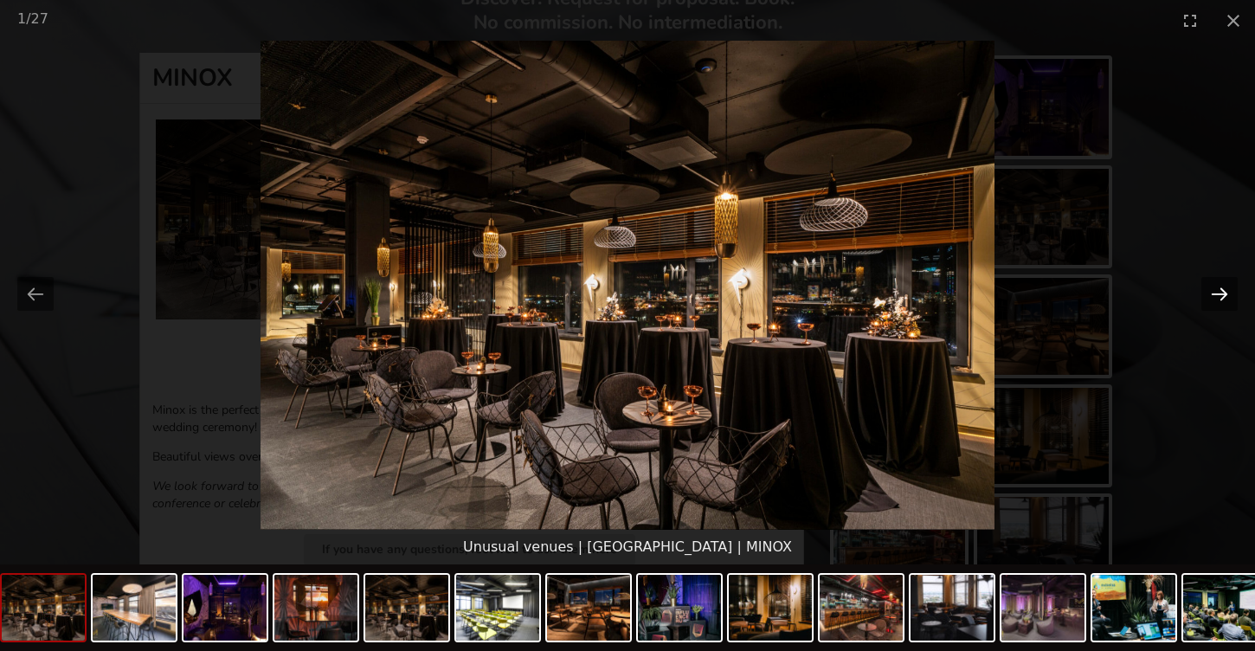
click at [1212, 290] on button "Next slide" at bounding box center [1219, 294] width 36 height 34
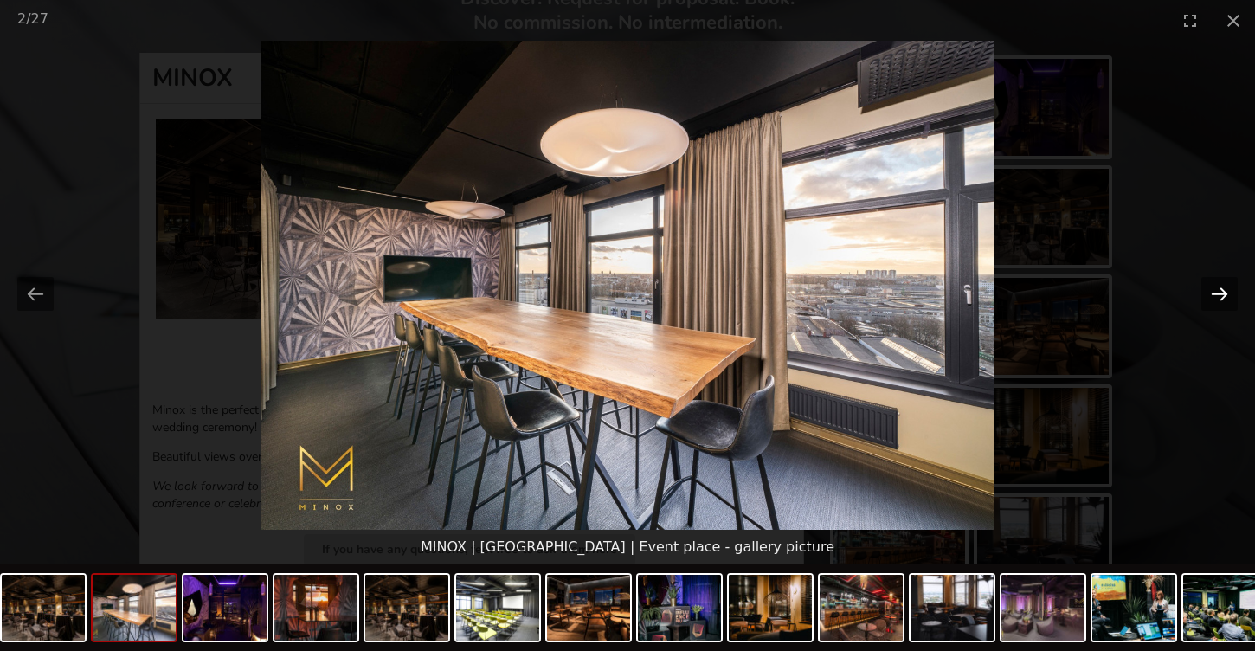
click at [1212, 290] on button "Next slide" at bounding box center [1219, 294] width 36 height 34
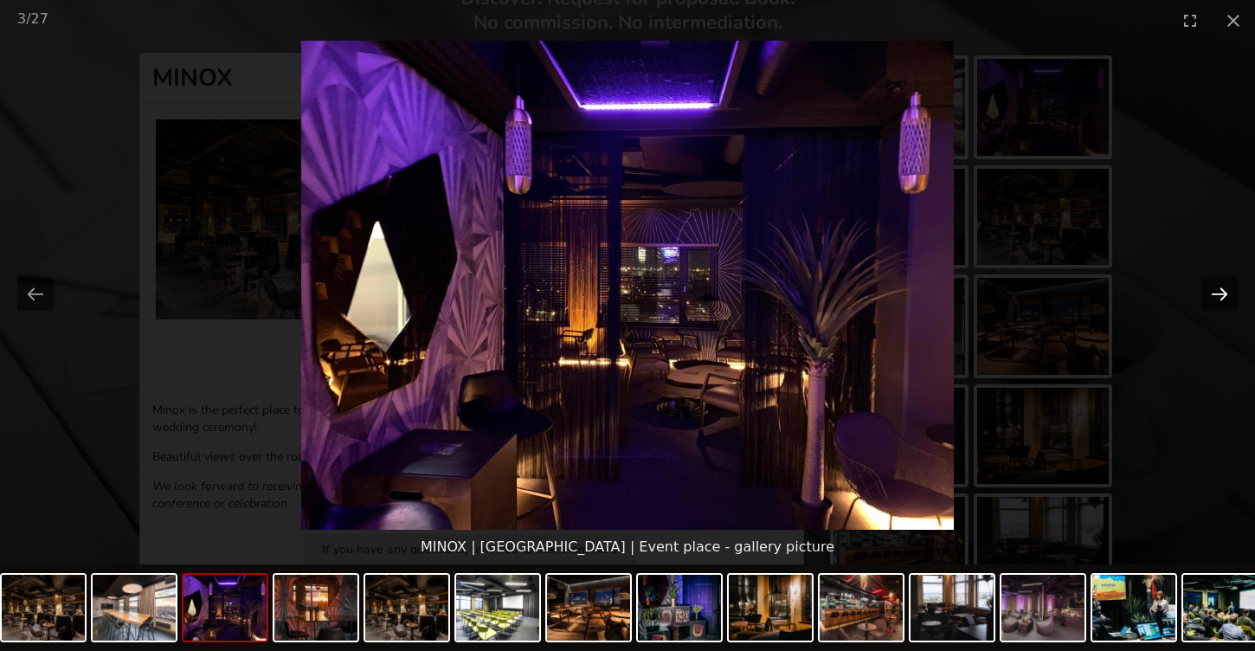
click at [1216, 293] on button "Next slide" at bounding box center [1219, 294] width 36 height 34
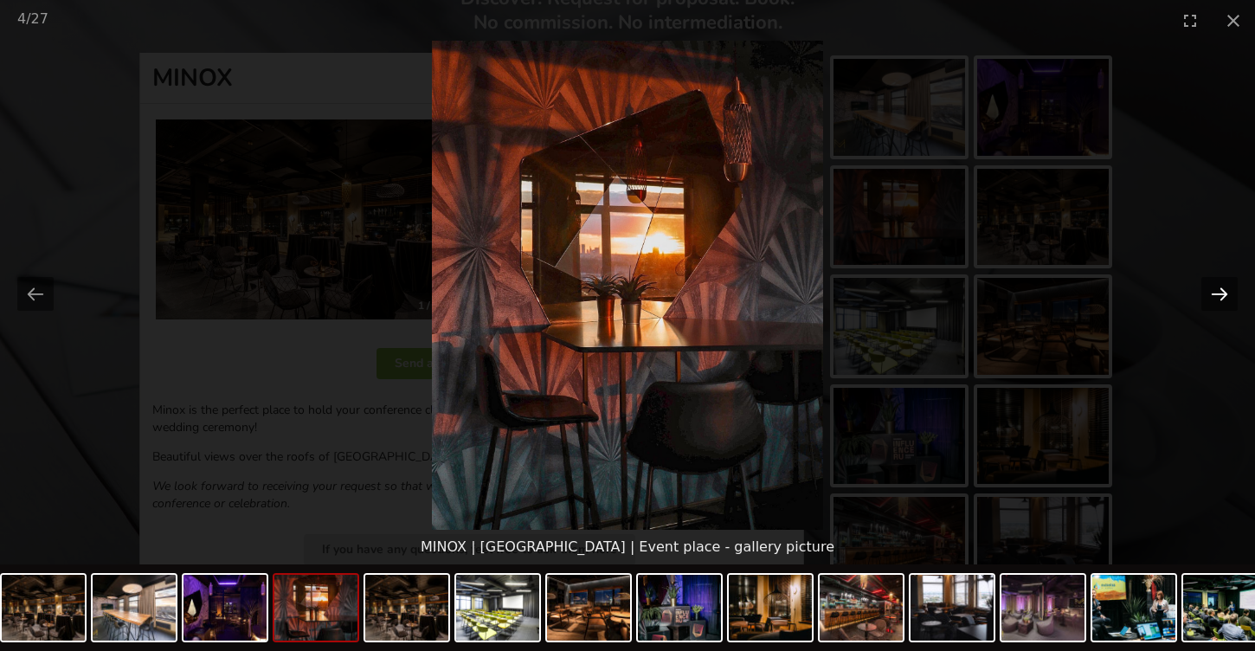
click at [1215, 294] on button "Next slide" at bounding box center [1219, 294] width 36 height 34
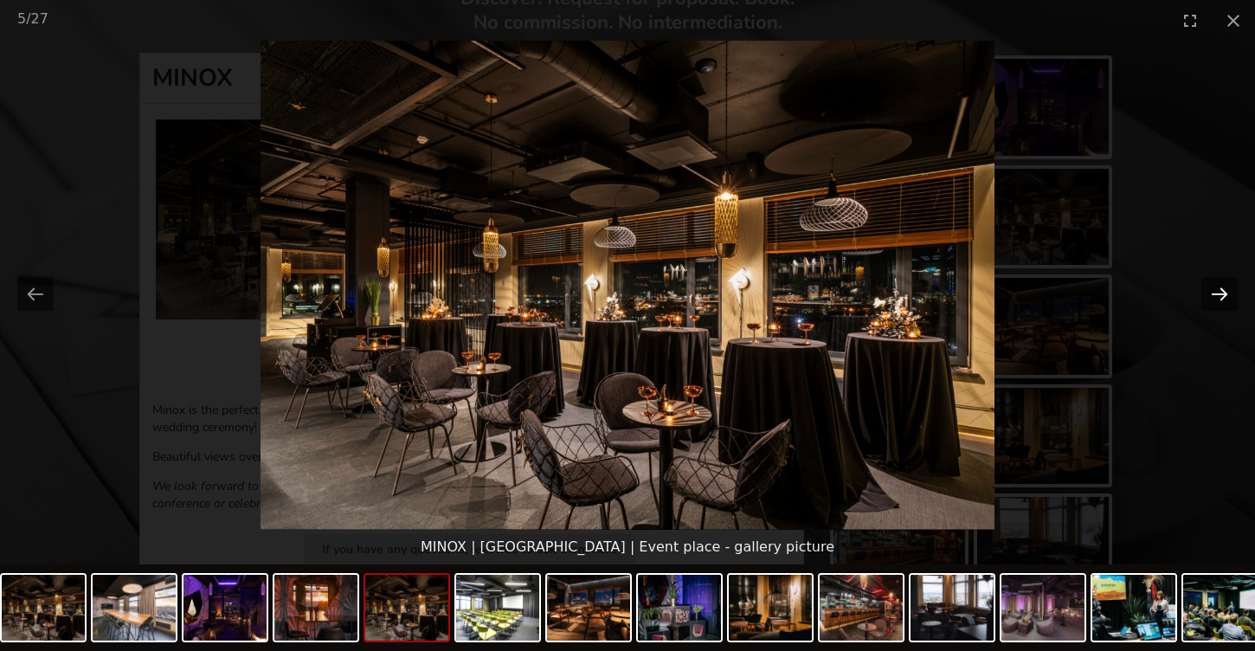
click at [1215, 294] on button "Next slide" at bounding box center [1219, 294] width 36 height 34
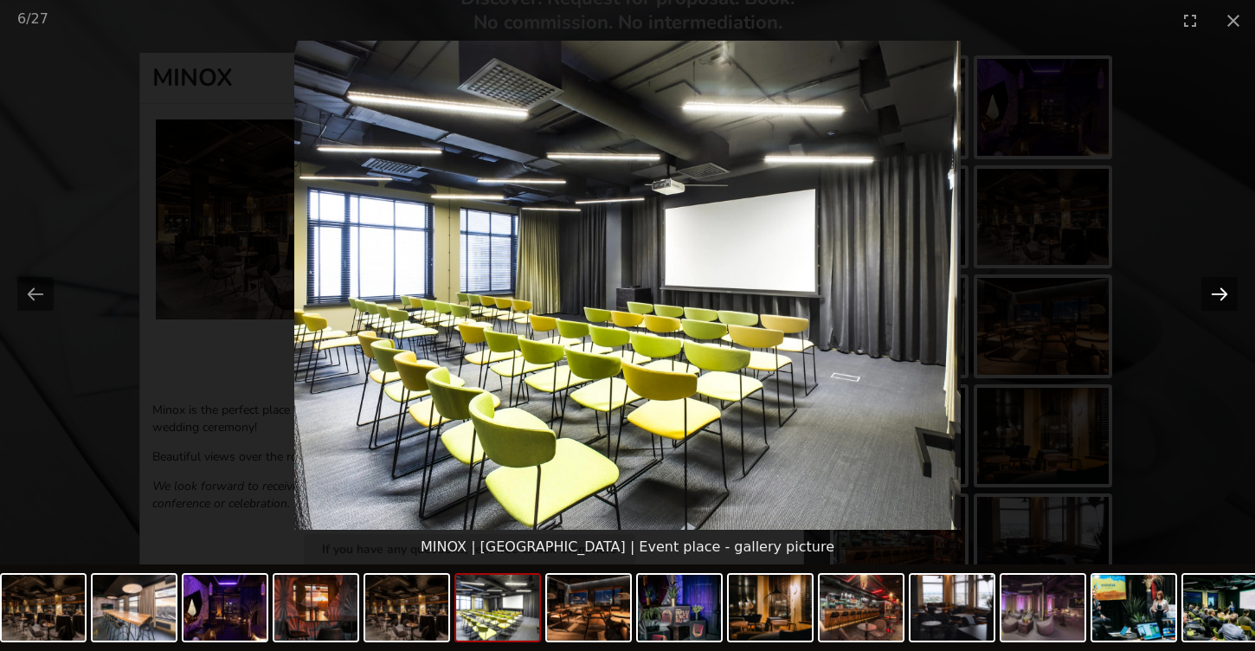
click at [1215, 294] on button "Next slide" at bounding box center [1219, 294] width 36 height 34
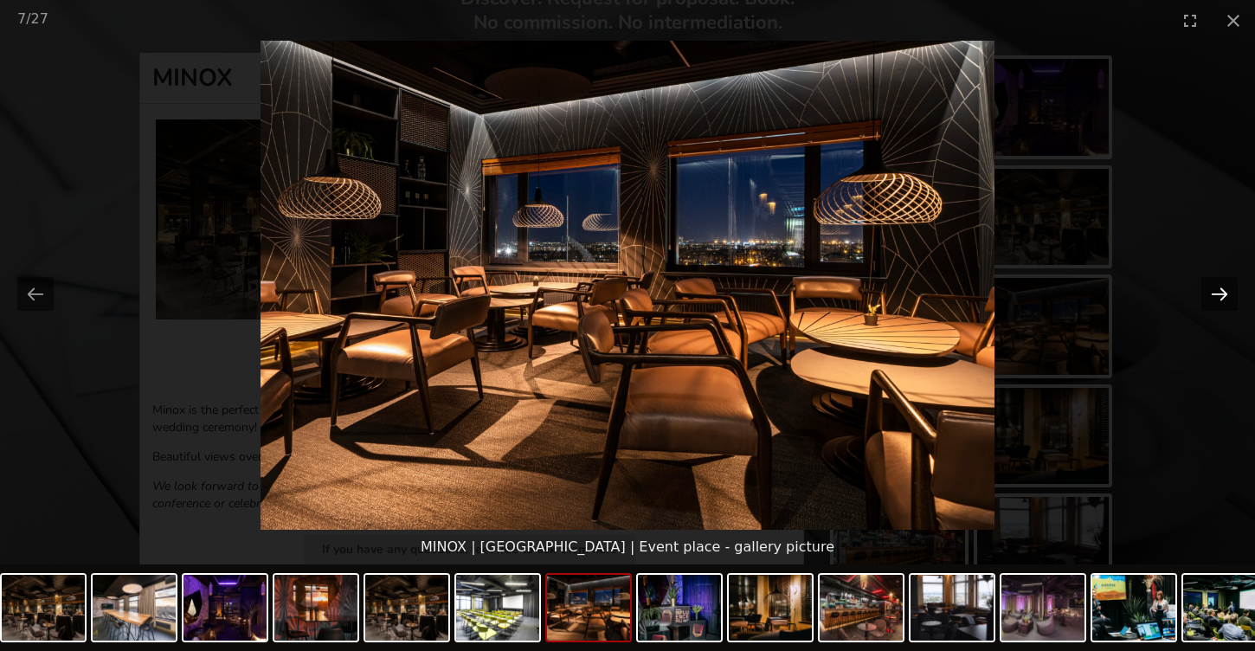
click at [1215, 294] on button "Next slide" at bounding box center [1219, 294] width 36 height 34
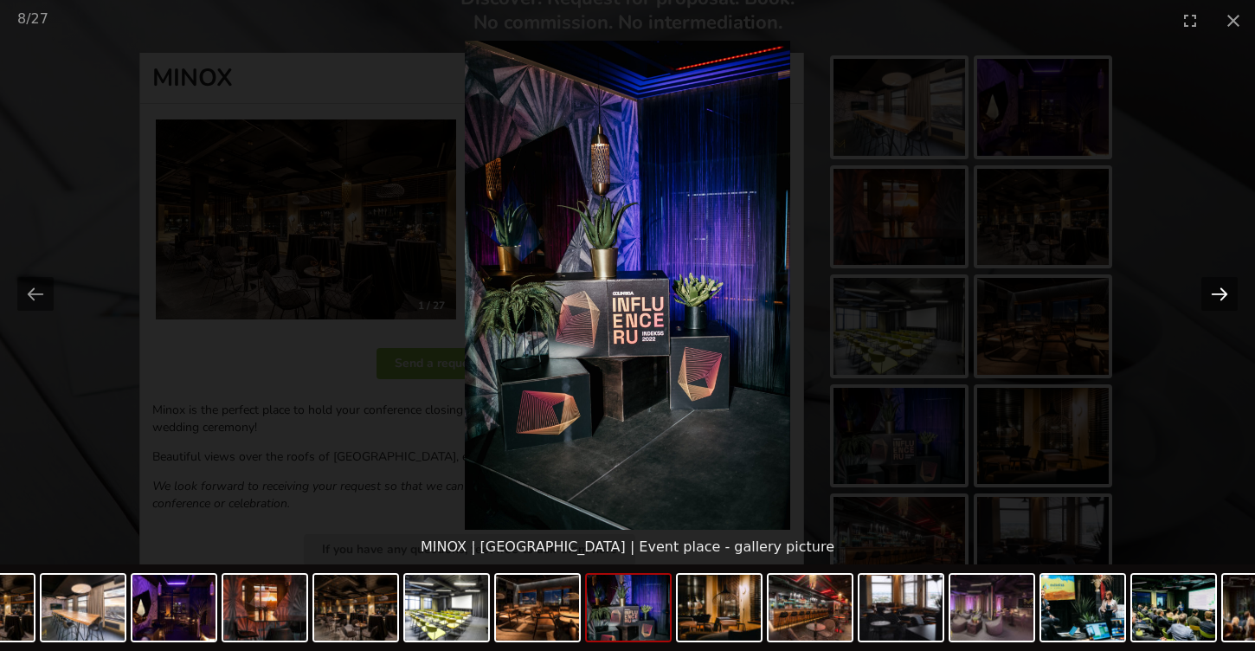
click at [1215, 294] on button "Next slide" at bounding box center [1219, 294] width 36 height 34
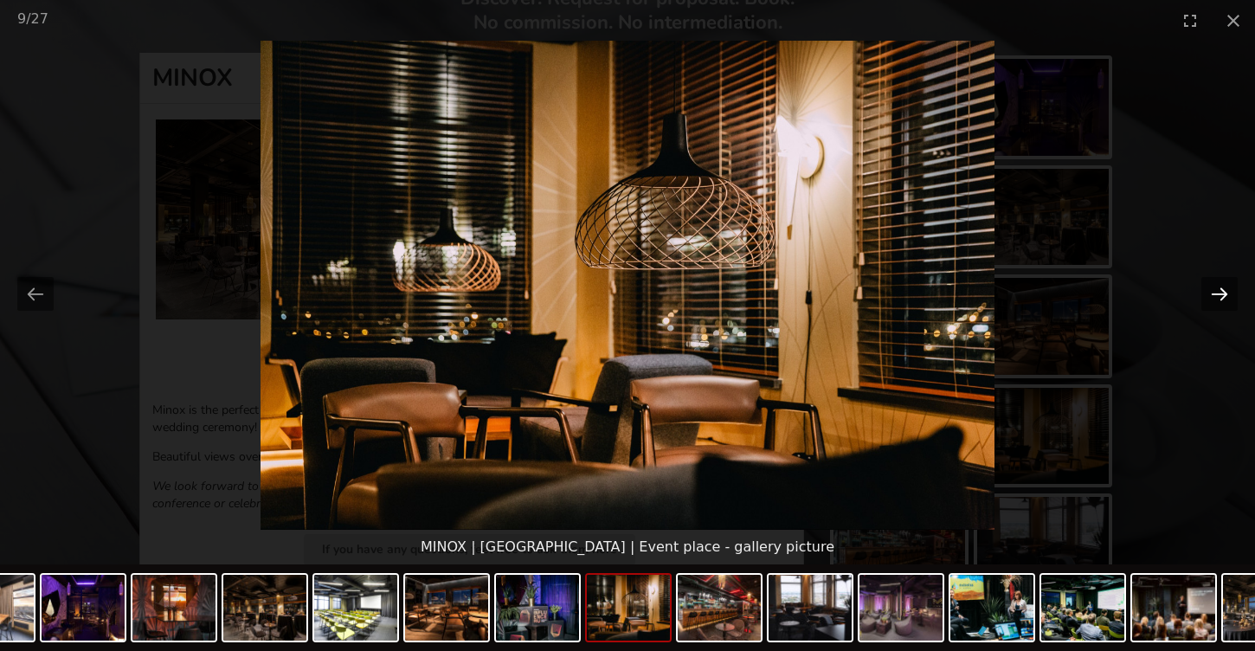
click at [1215, 294] on button "Next slide" at bounding box center [1219, 294] width 36 height 34
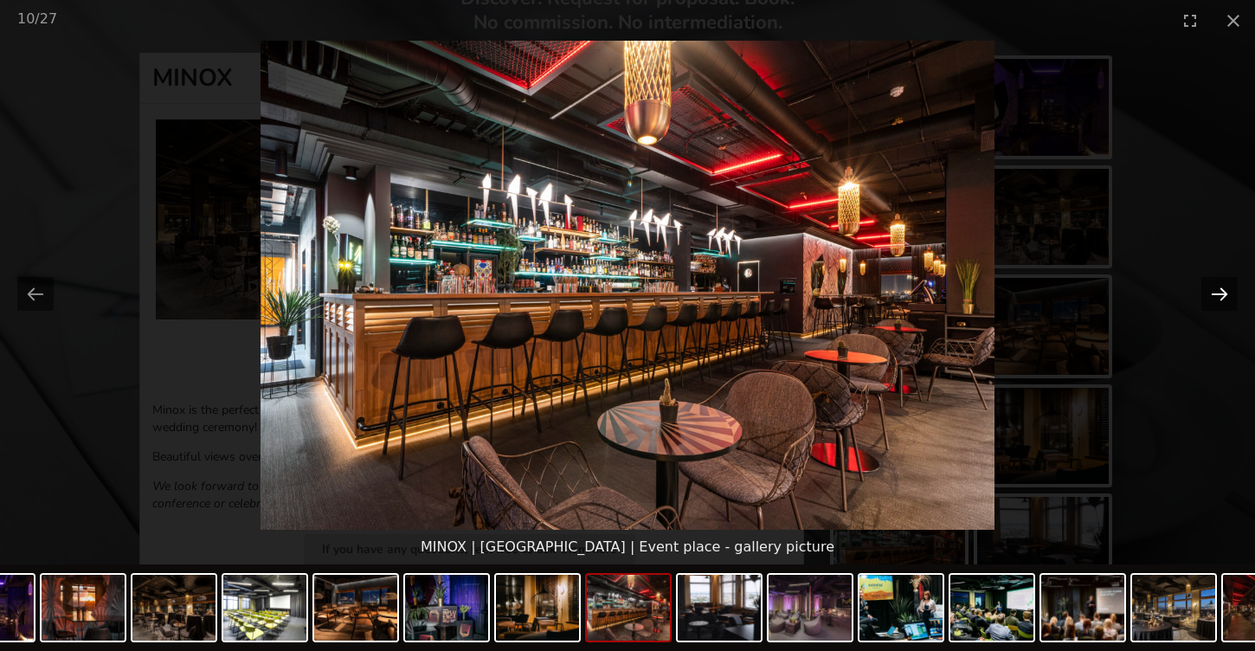
click at [1215, 294] on button "Next slide" at bounding box center [1219, 294] width 36 height 34
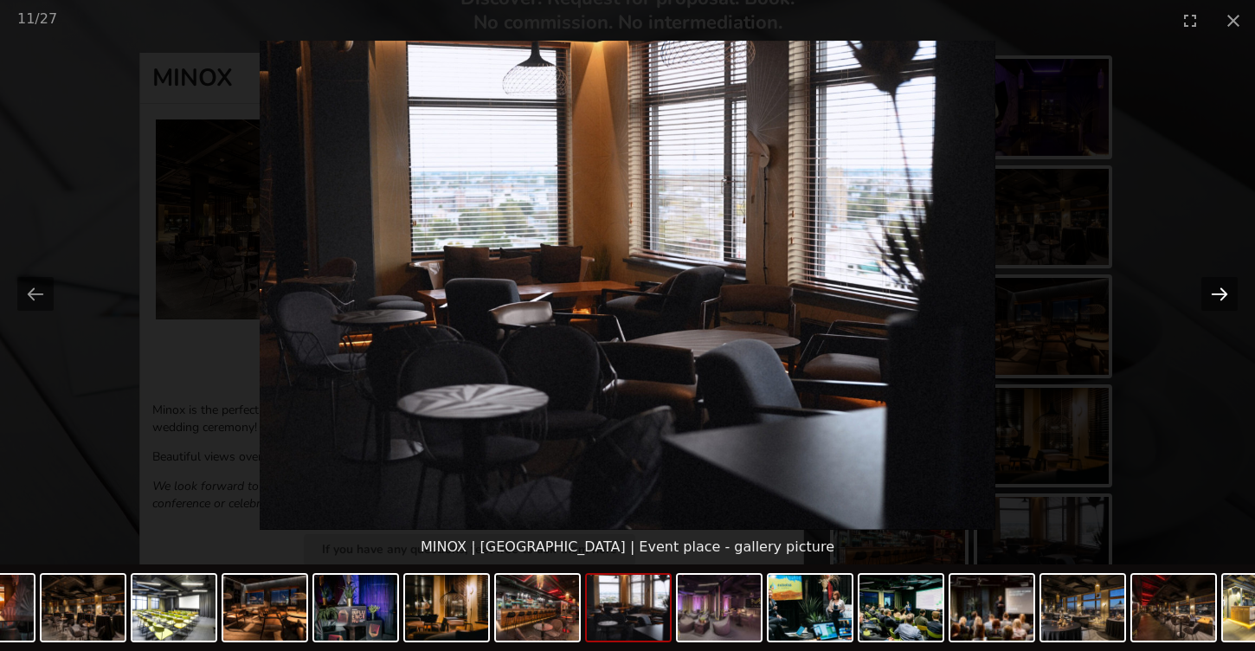
click at [1215, 294] on button "Next slide" at bounding box center [1219, 294] width 36 height 34
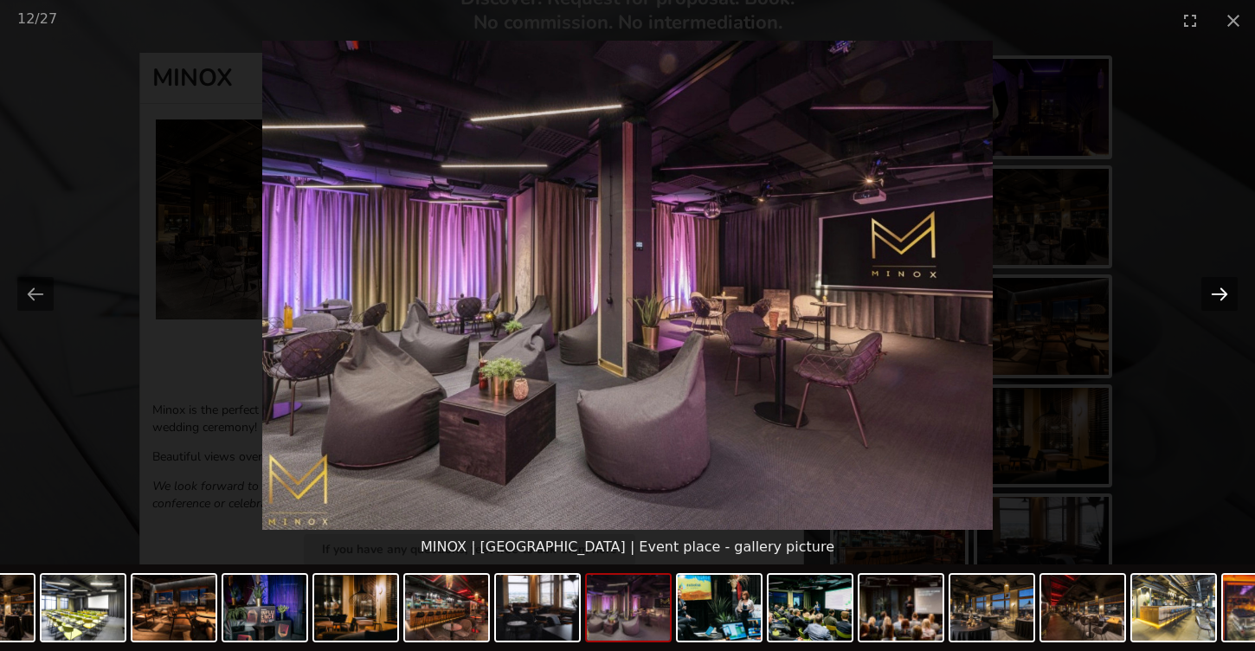
click at [1215, 295] on button "Next slide" at bounding box center [1219, 294] width 36 height 34
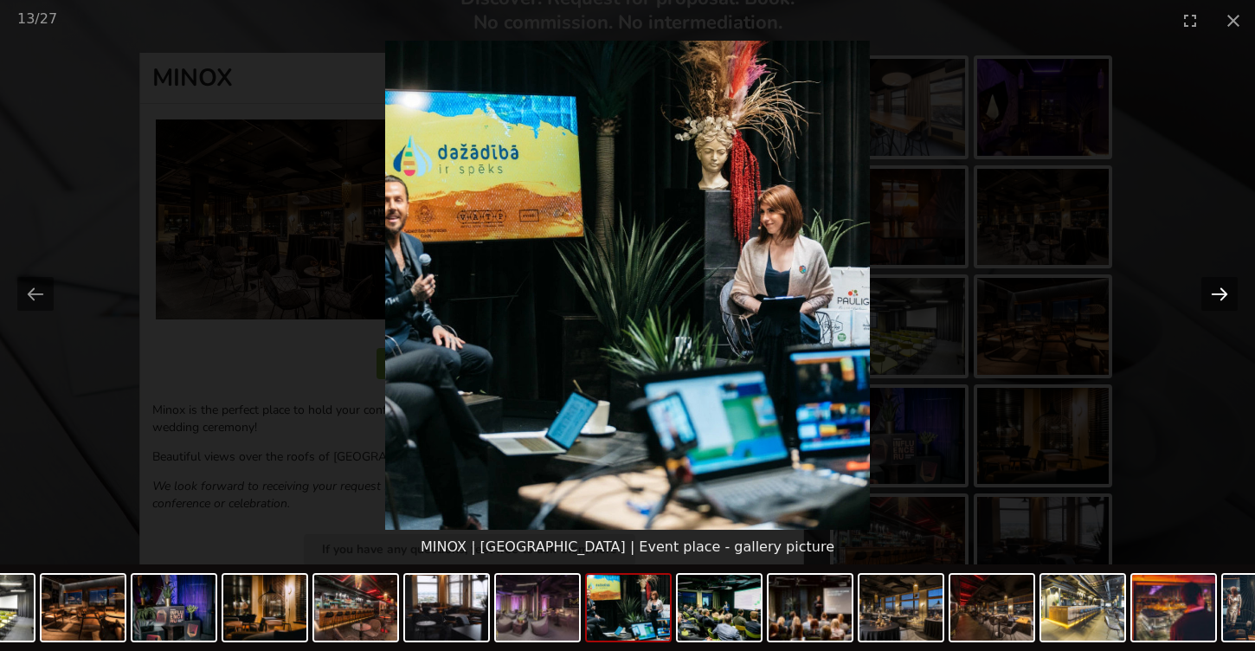
click at [1215, 295] on button "Next slide" at bounding box center [1219, 294] width 36 height 34
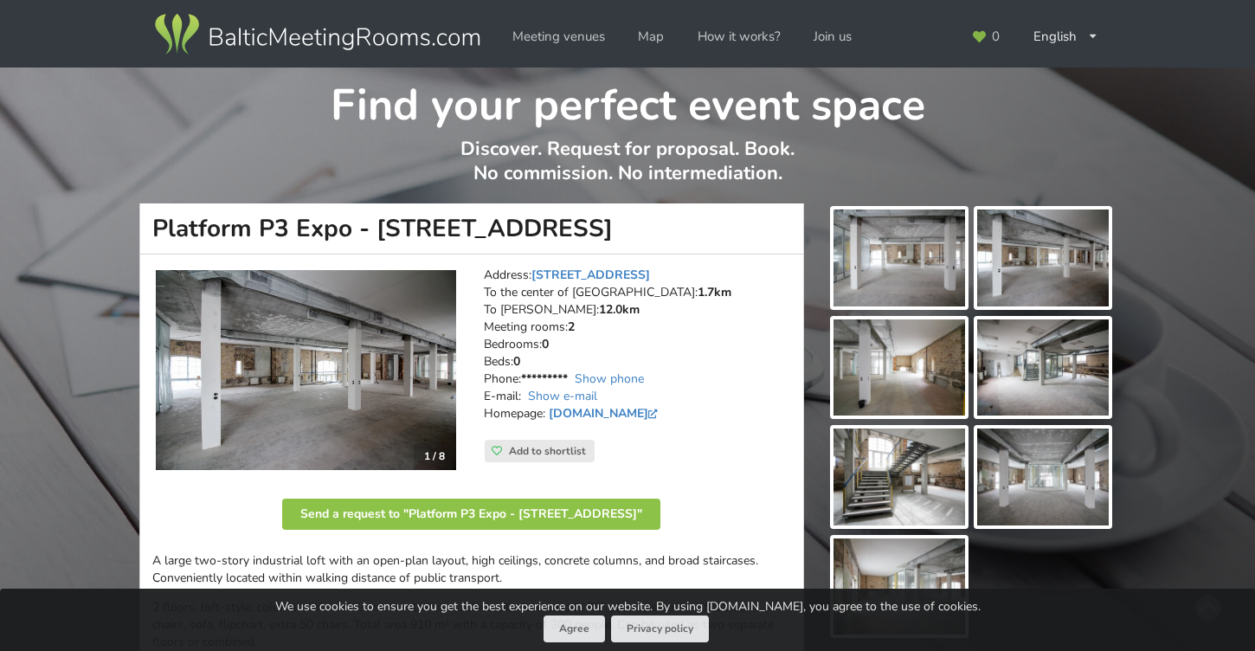
click at [921, 233] on img at bounding box center [900, 257] width 132 height 97
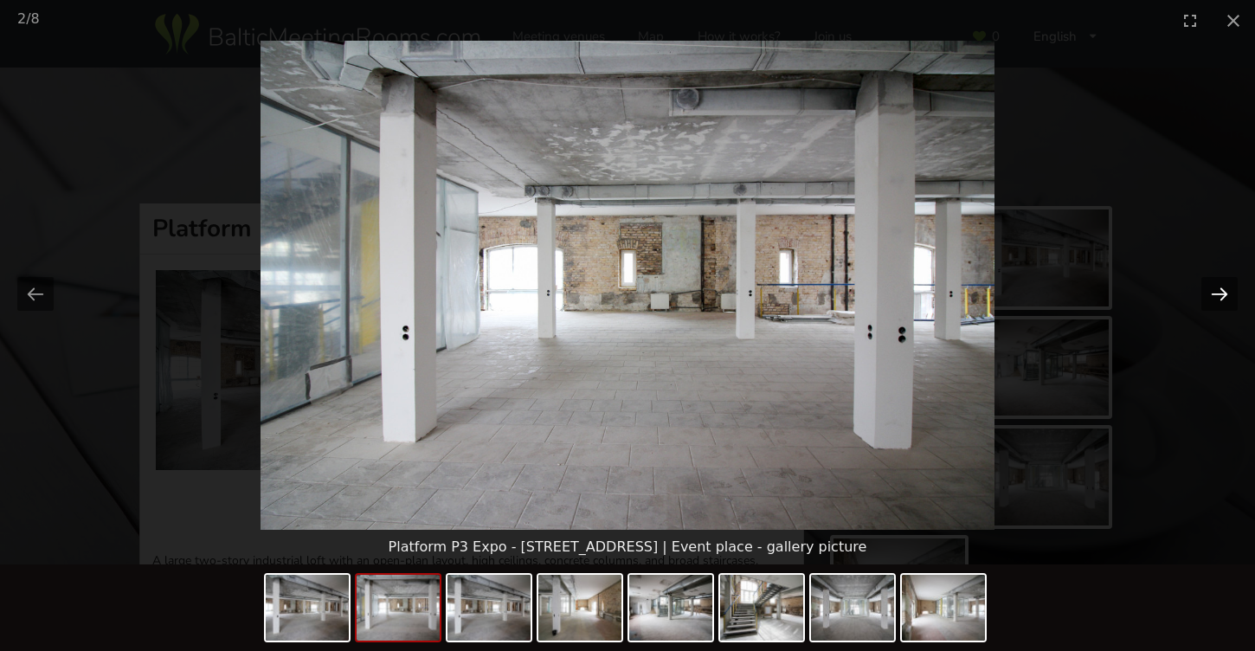
click at [1212, 288] on button "Next slide" at bounding box center [1219, 294] width 36 height 34
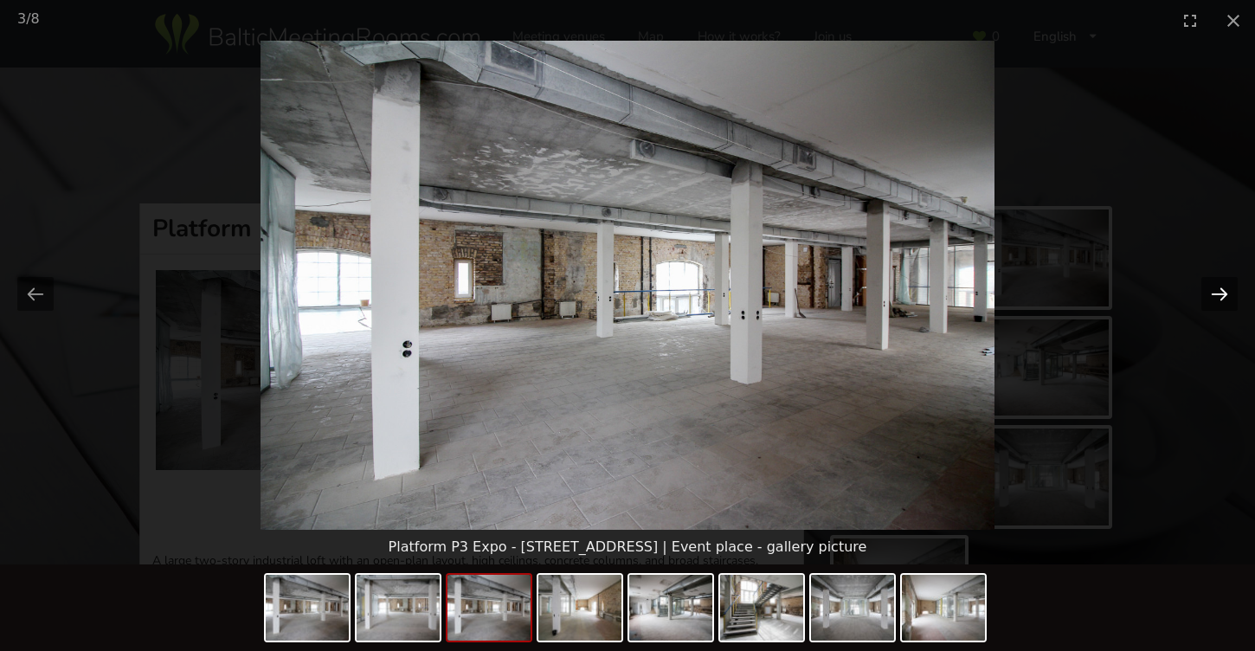
click at [1212, 289] on button "Next slide" at bounding box center [1219, 294] width 36 height 34
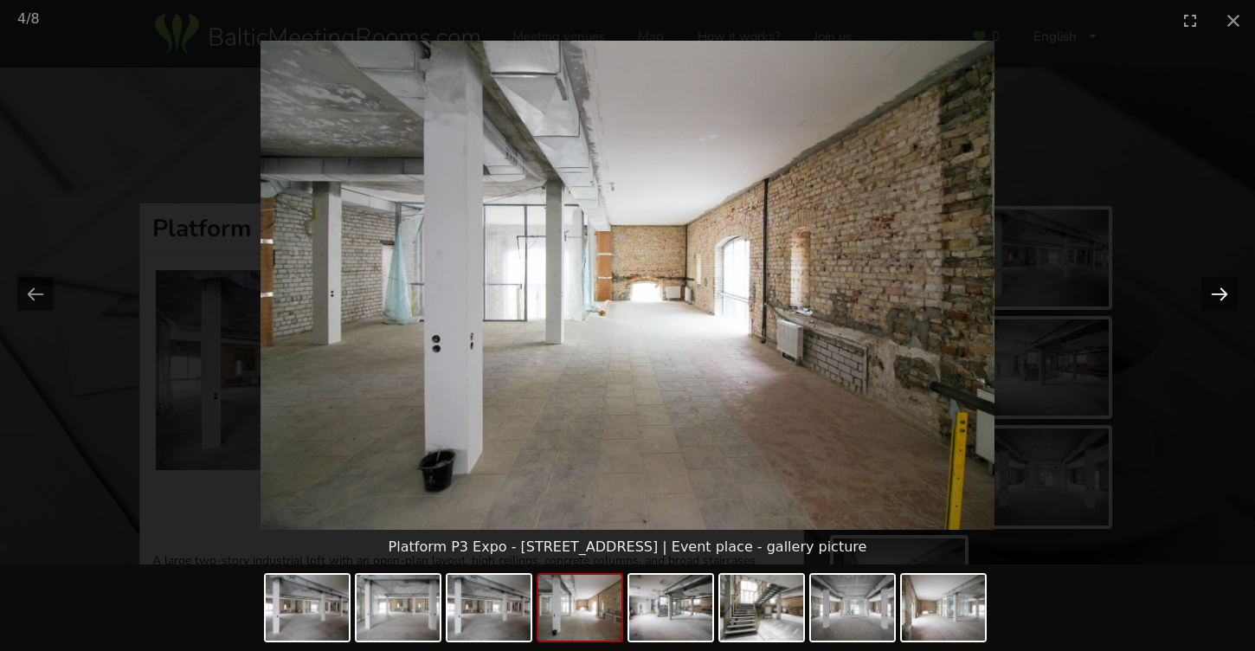
click at [1212, 289] on button "Next slide" at bounding box center [1219, 294] width 36 height 34
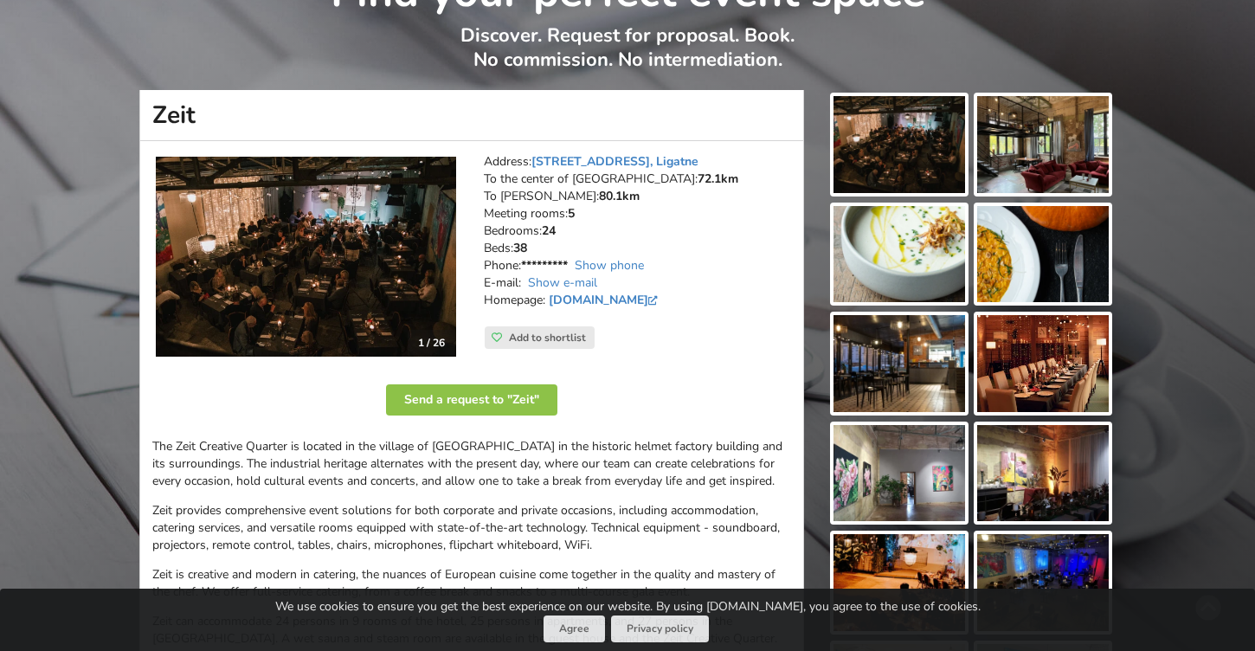
scroll to position [113, 0]
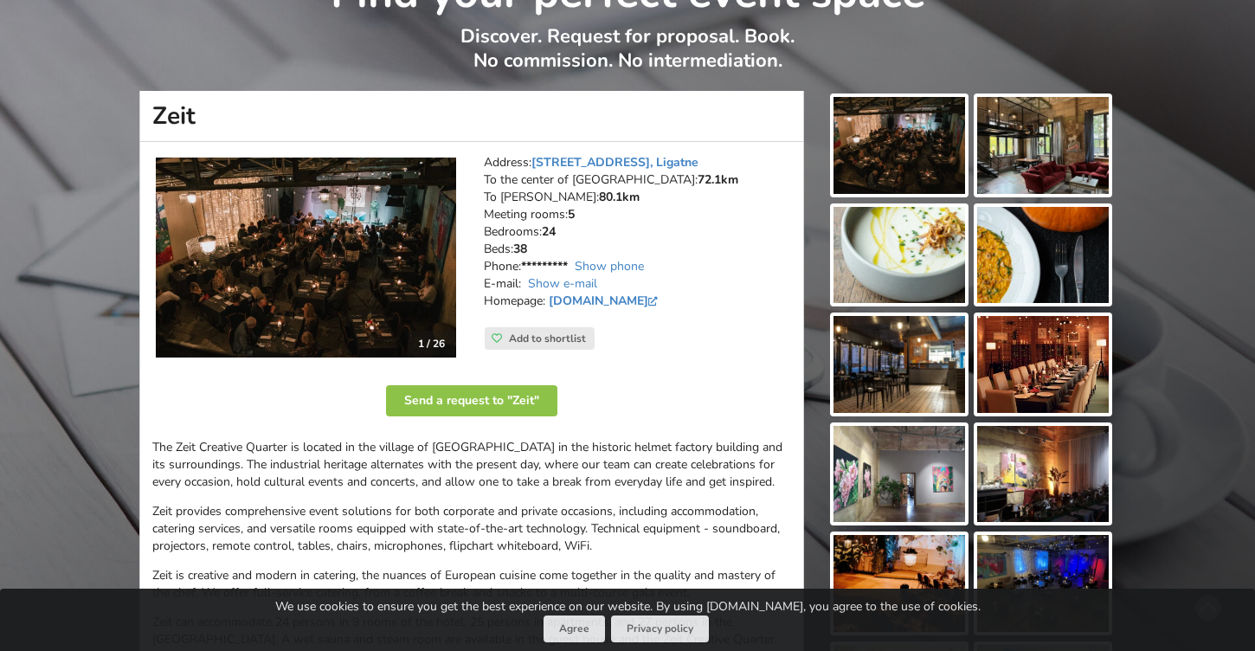
click at [879, 164] on img at bounding box center [900, 145] width 132 height 97
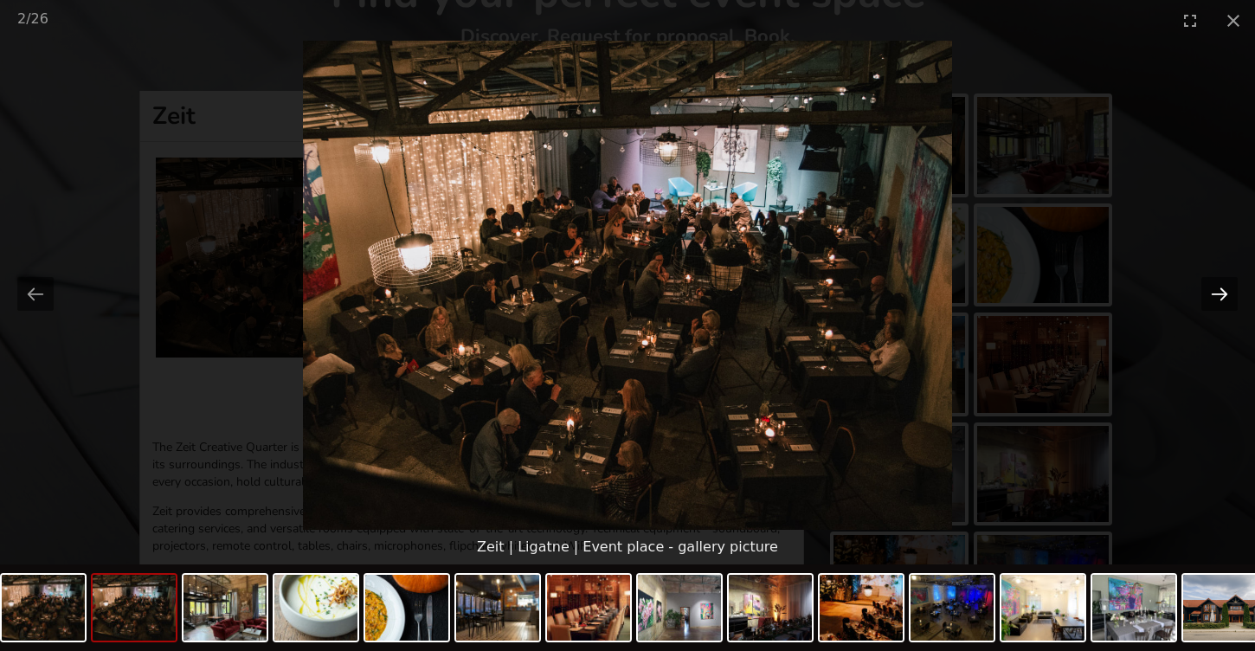
click at [1225, 295] on button "Next slide" at bounding box center [1219, 294] width 36 height 34
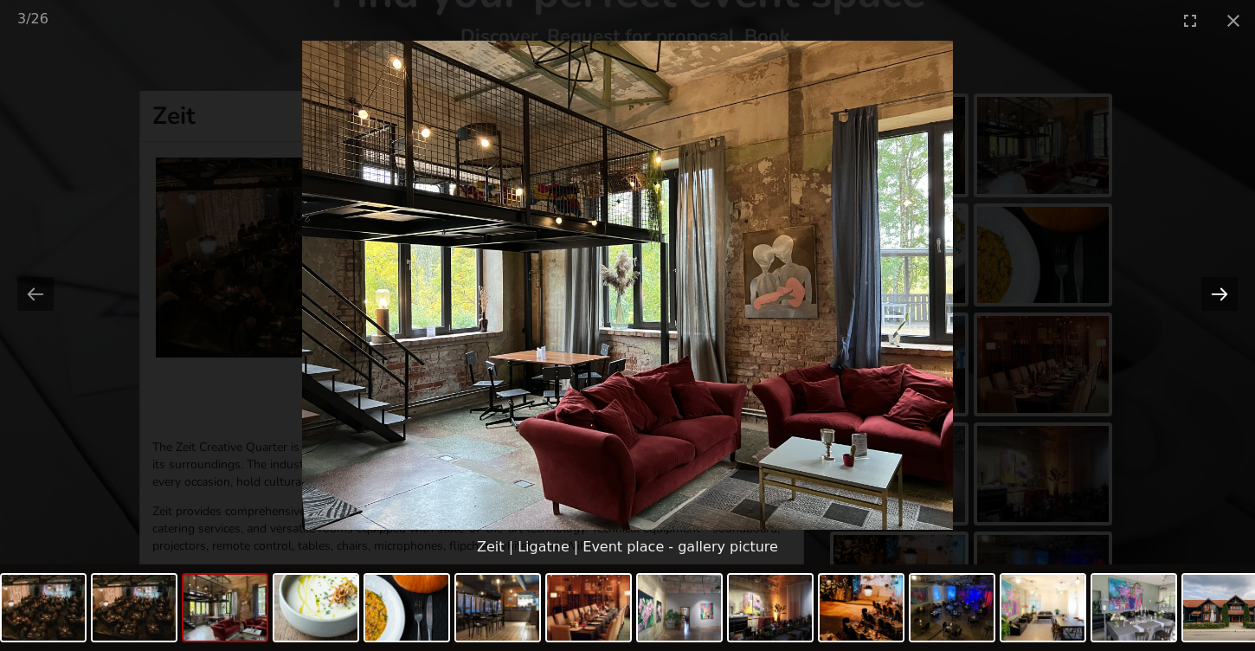
click at [1225, 295] on button "Next slide" at bounding box center [1219, 294] width 36 height 34
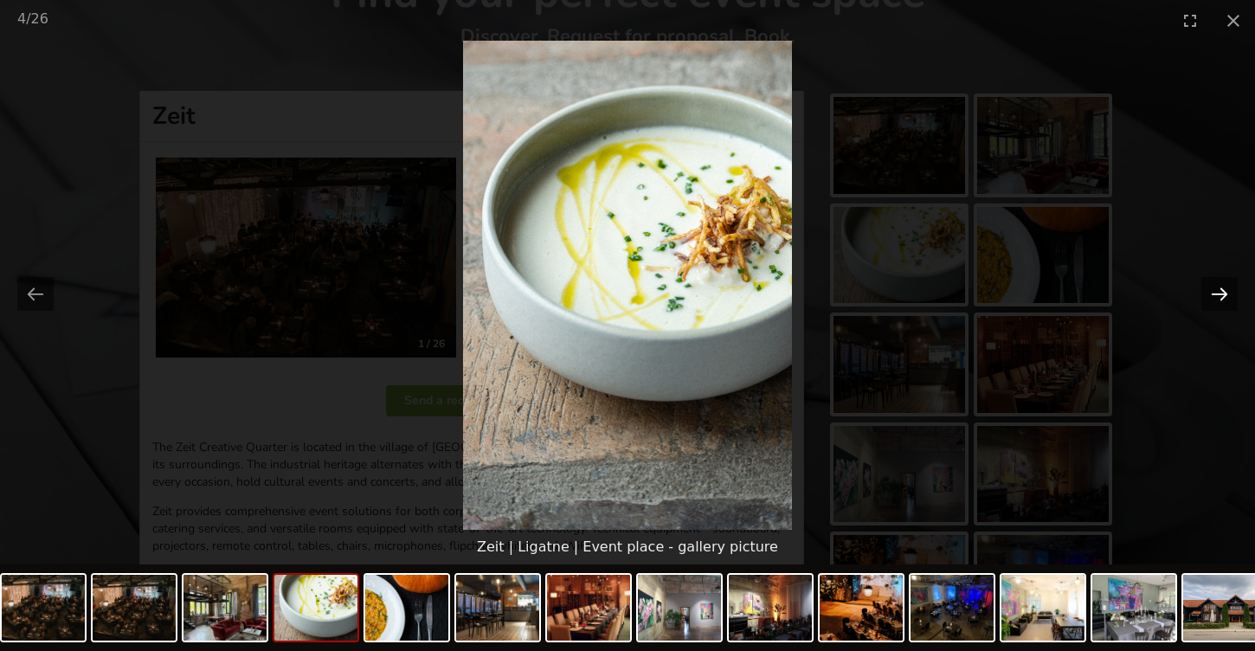
click at [1225, 293] on button "Next slide" at bounding box center [1219, 294] width 36 height 34
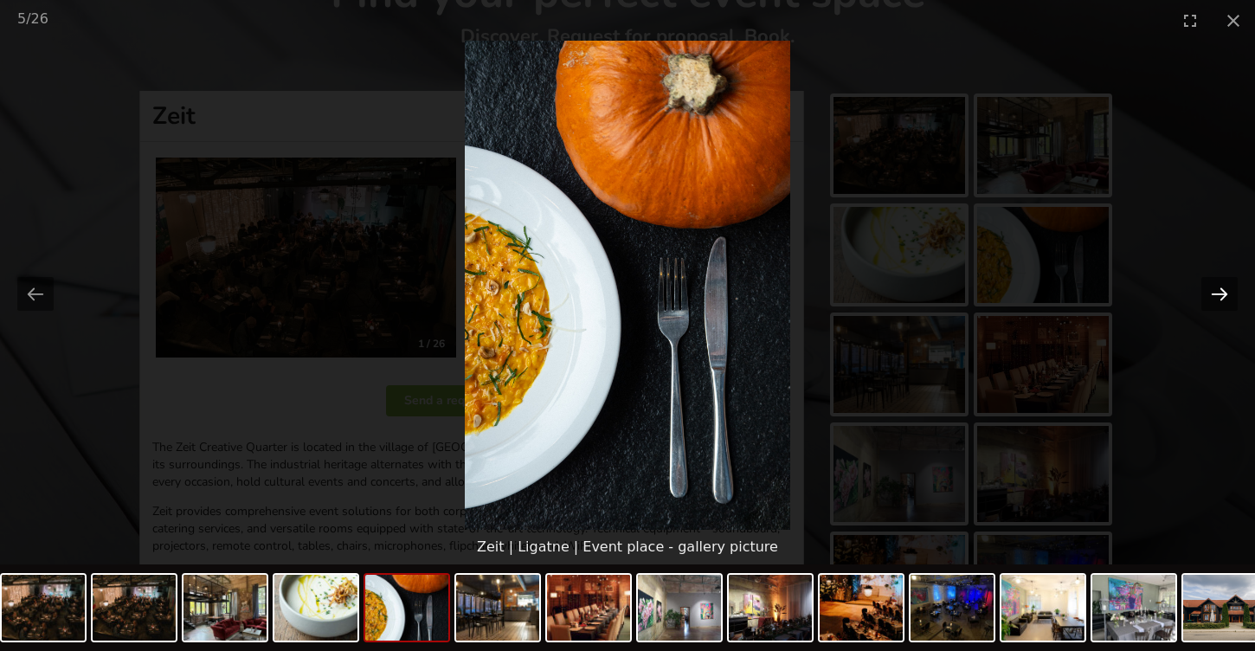
click at [1225, 293] on button "Next slide" at bounding box center [1219, 294] width 36 height 34
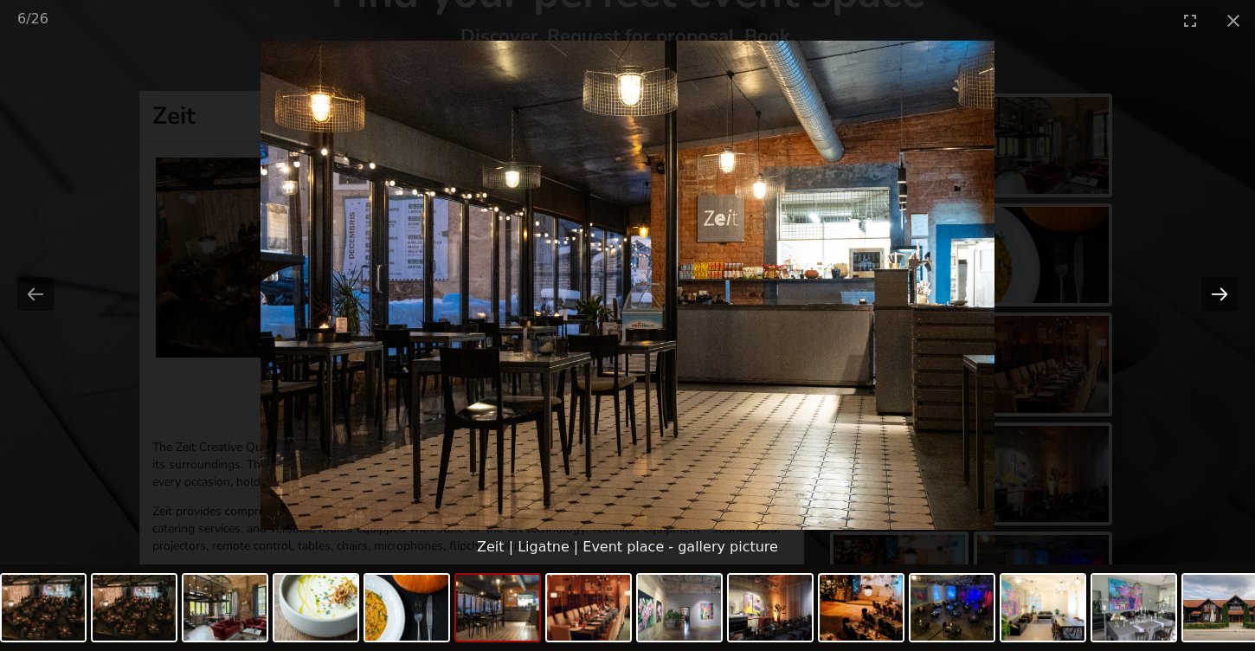
click at [1225, 293] on button "Next slide" at bounding box center [1219, 294] width 36 height 34
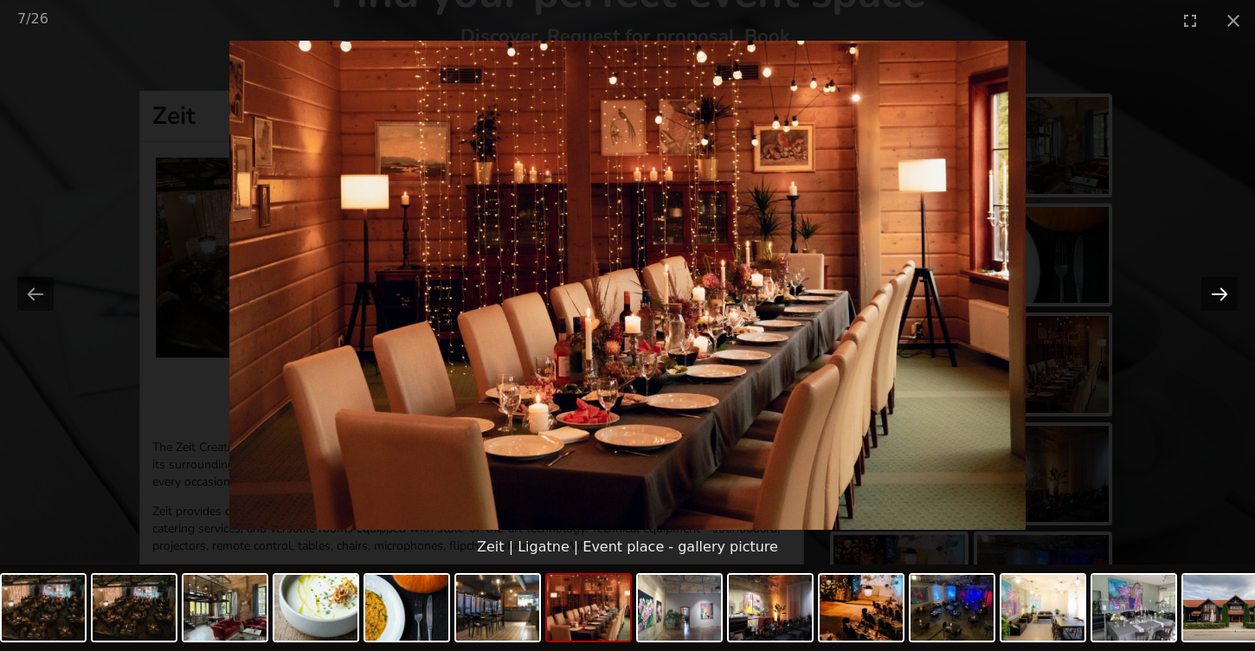
click at [1225, 293] on button "Next slide" at bounding box center [1219, 294] width 36 height 34
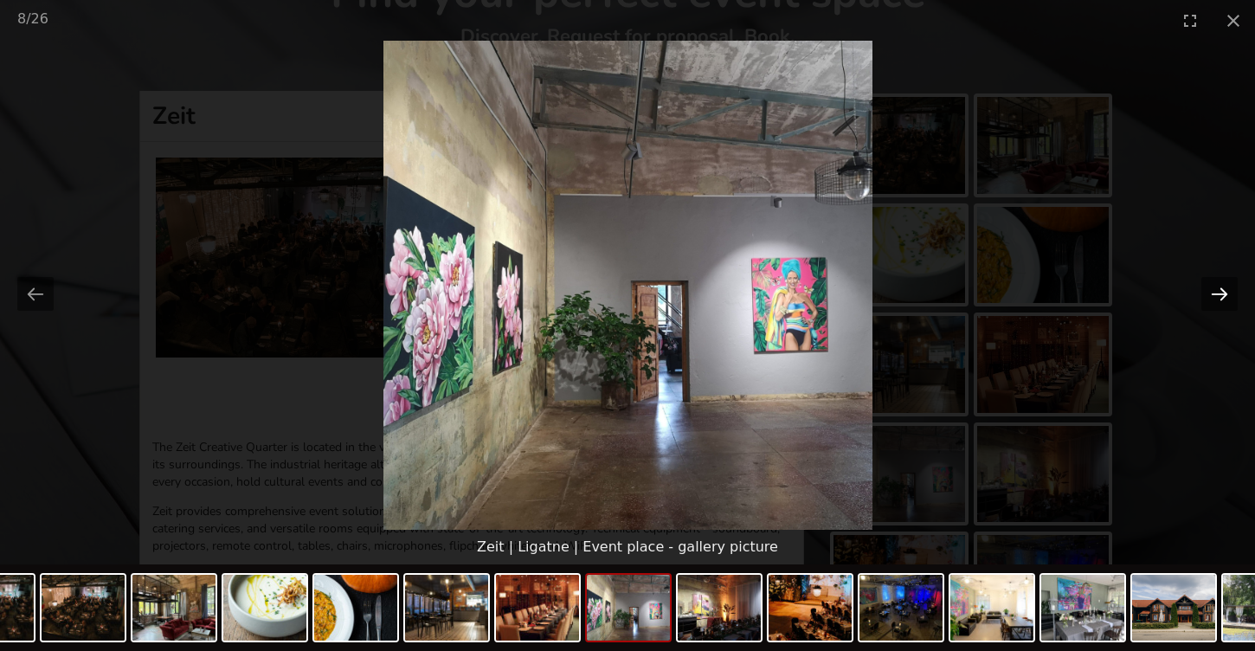
click at [1226, 291] on button "Next slide" at bounding box center [1219, 294] width 36 height 34
click at [1225, 291] on button "Next slide" at bounding box center [1219, 294] width 36 height 34
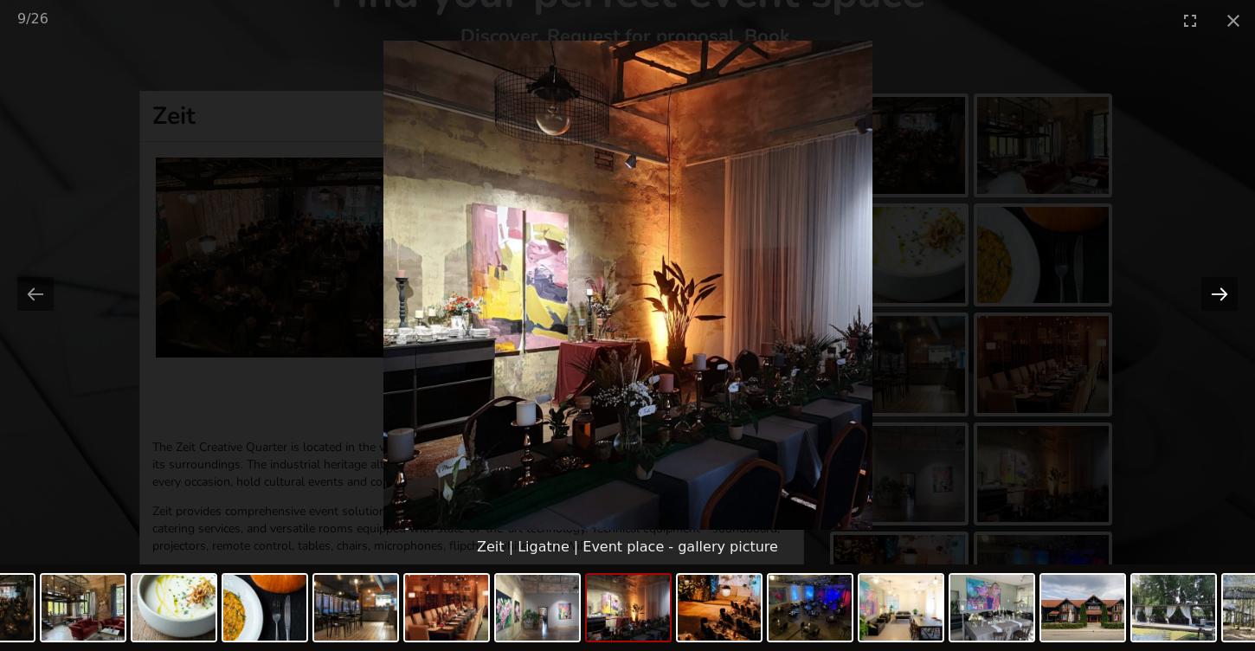
click at [1225, 291] on button "Next slide" at bounding box center [1219, 294] width 36 height 34
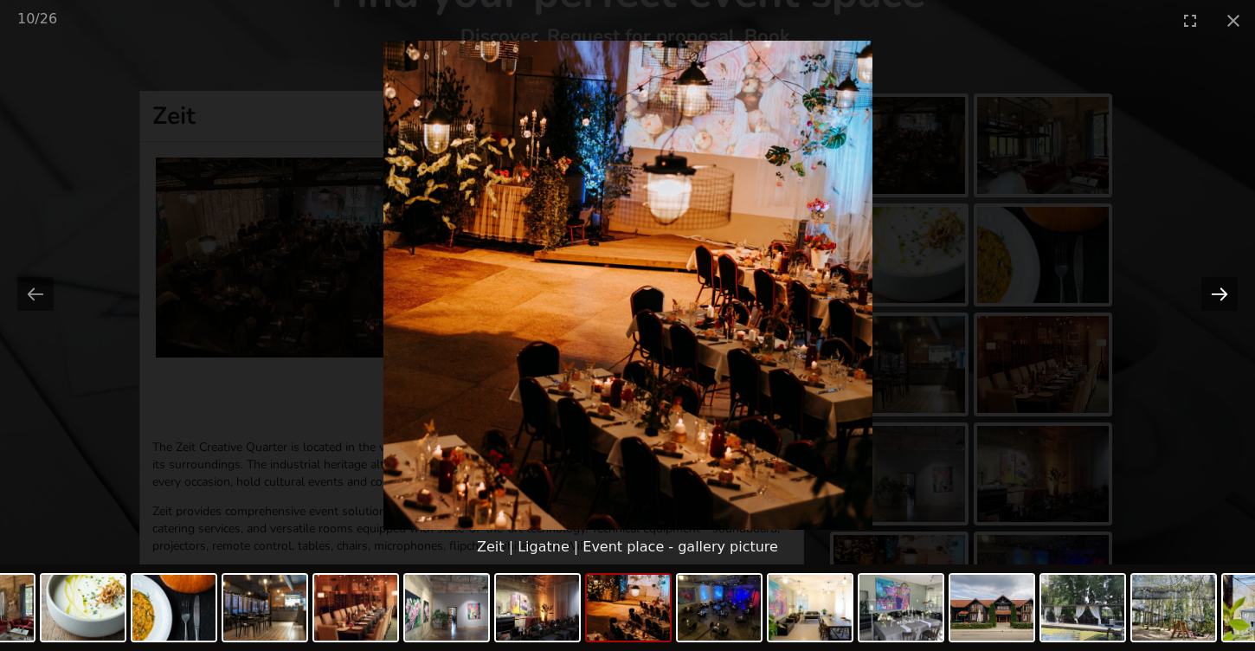
click at [1224, 291] on button "Next slide" at bounding box center [1219, 294] width 36 height 34
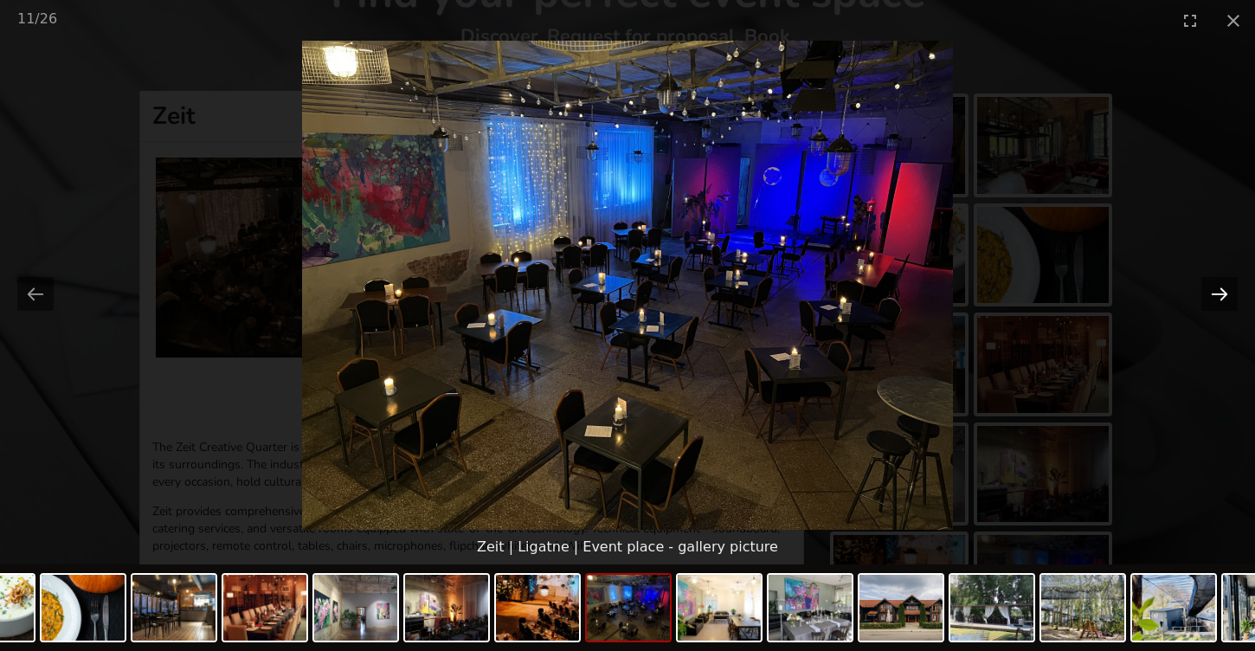
click at [1219, 299] on button "Next slide" at bounding box center [1219, 294] width 36 height 34
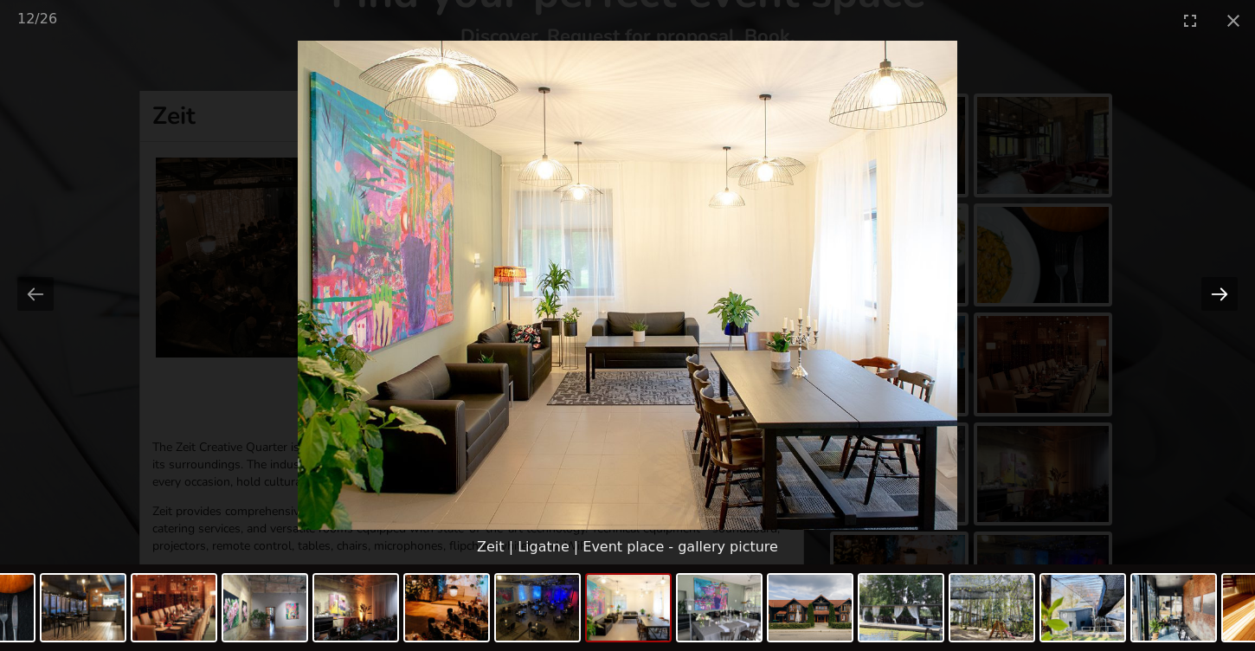
click at [1225, 286] on button "Next slide" at bounding box center [1219, 294] width 36 height 34
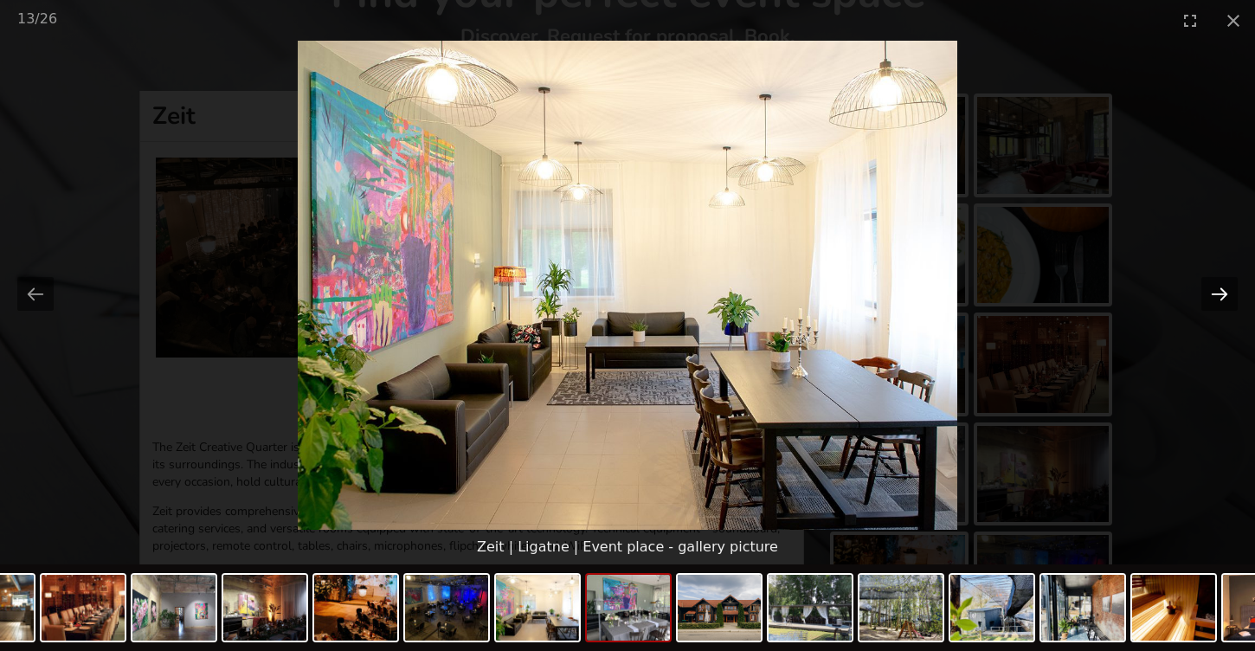
click at [1219, 293] on button "Next slide" at bounding box center [1219, 294] width 36 height 34
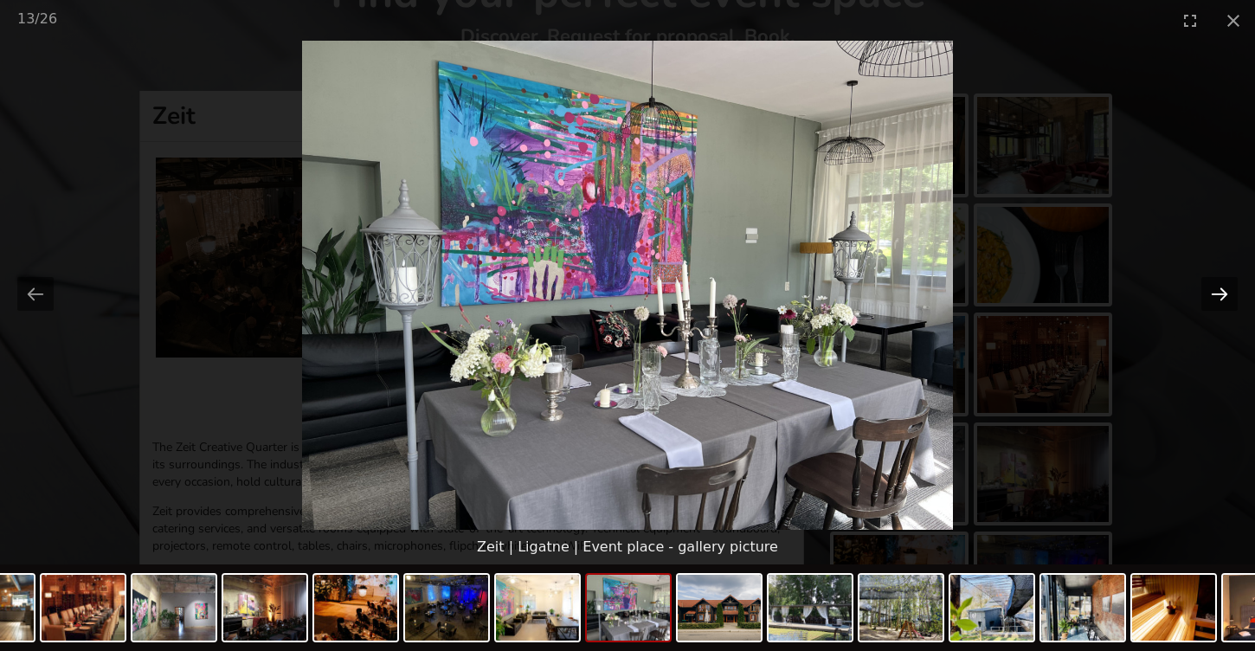
click at [1219, 293] on button "Next slide" at bounding box center [1219, 294] width 36 height 34
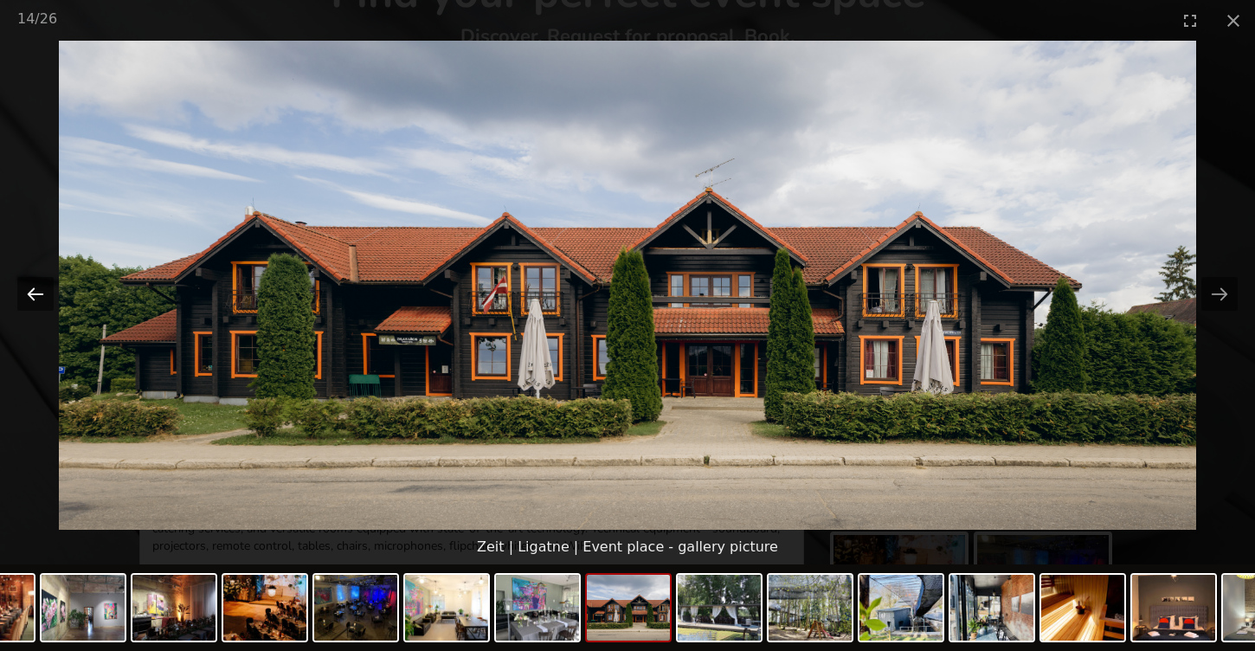
click at [39, 299] on button "Previous slide" at bounding box center [35, 294] width 36 height 34
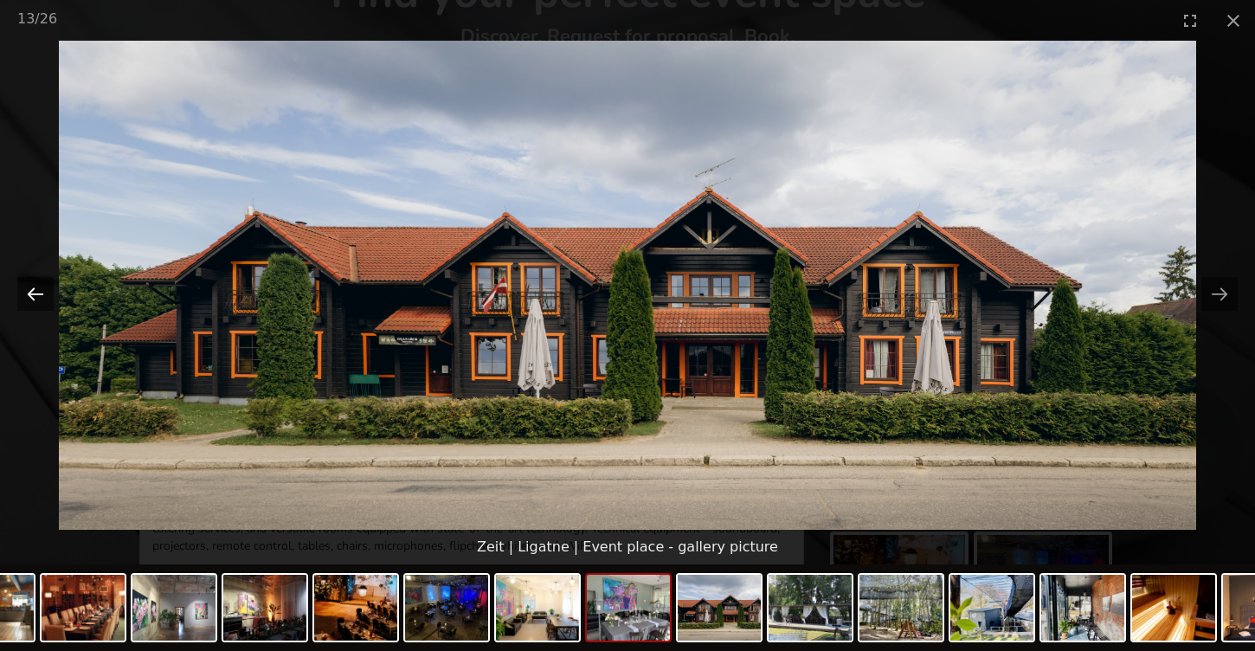
click at [39, 299] on button "Previous slide" at bounding box center [35, 294] width 36 height 34
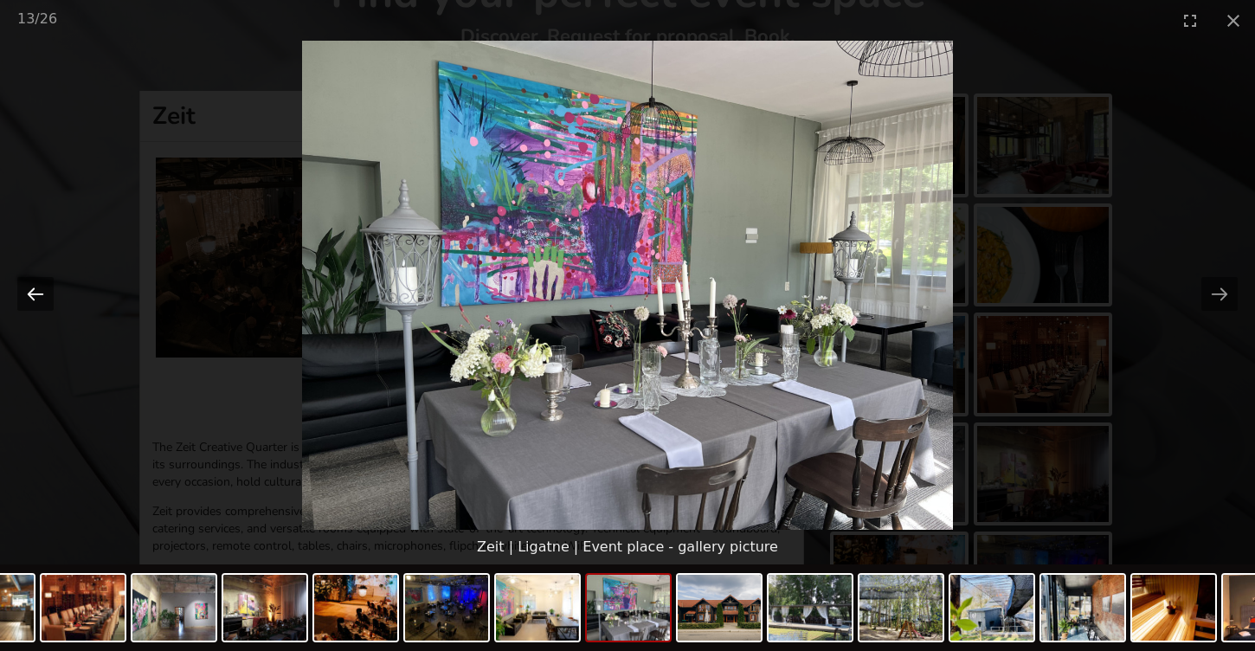
click at [39, 299] on button "Previous slide" at bounding box center [35, 294] width 36 height 34
click at [40, 299] on button "Previous slide" at bounding box center [35, 294] width 36 height 34
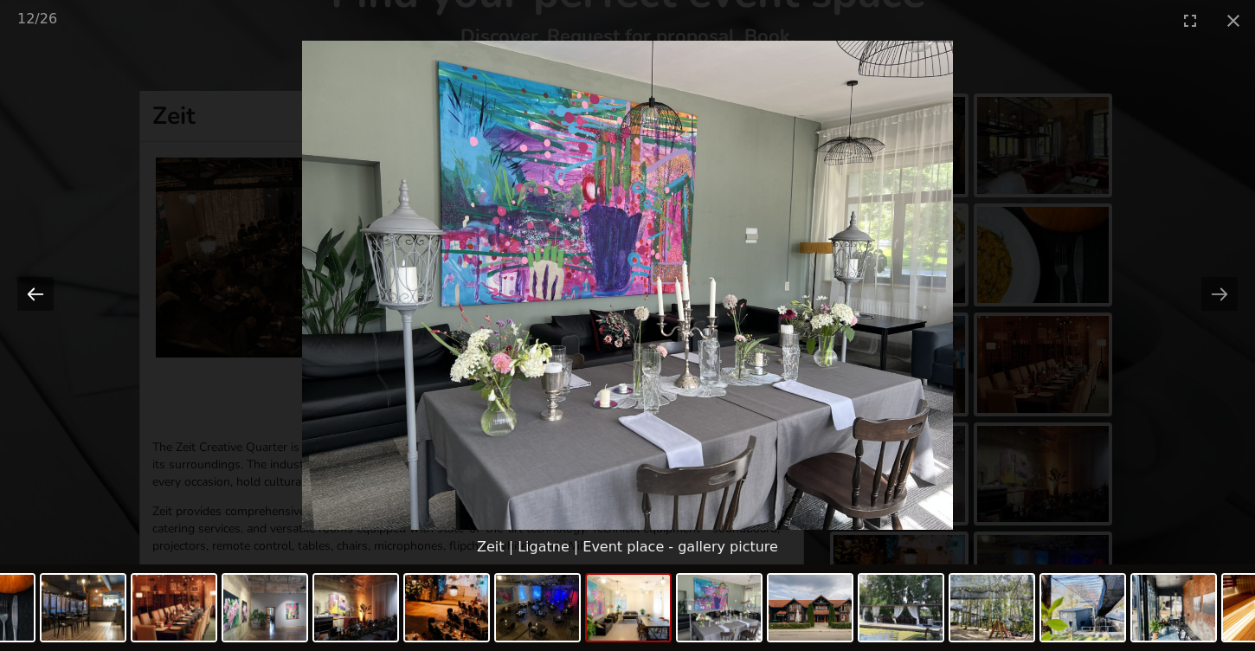
click at [40, 299] on button "Previous slide" at bounding box center [35, 294] width 36 height 34
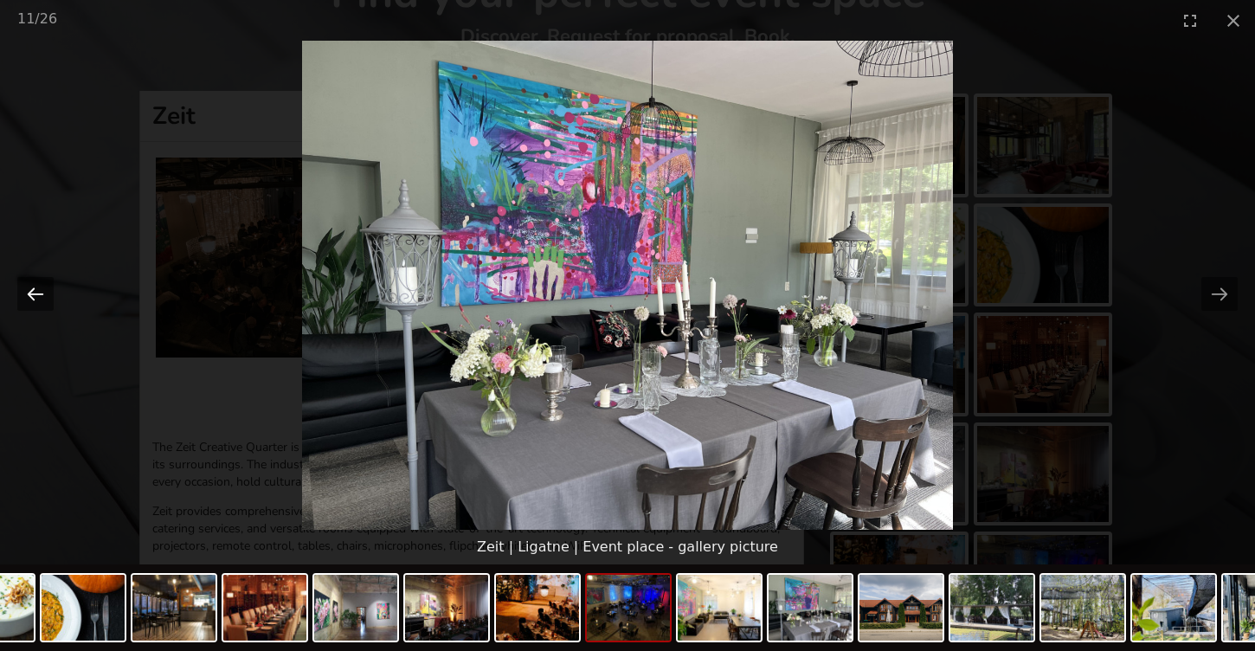
click at [39, 299] on button "Previous slide" at bounding box center [35, 294] width 36 height 34
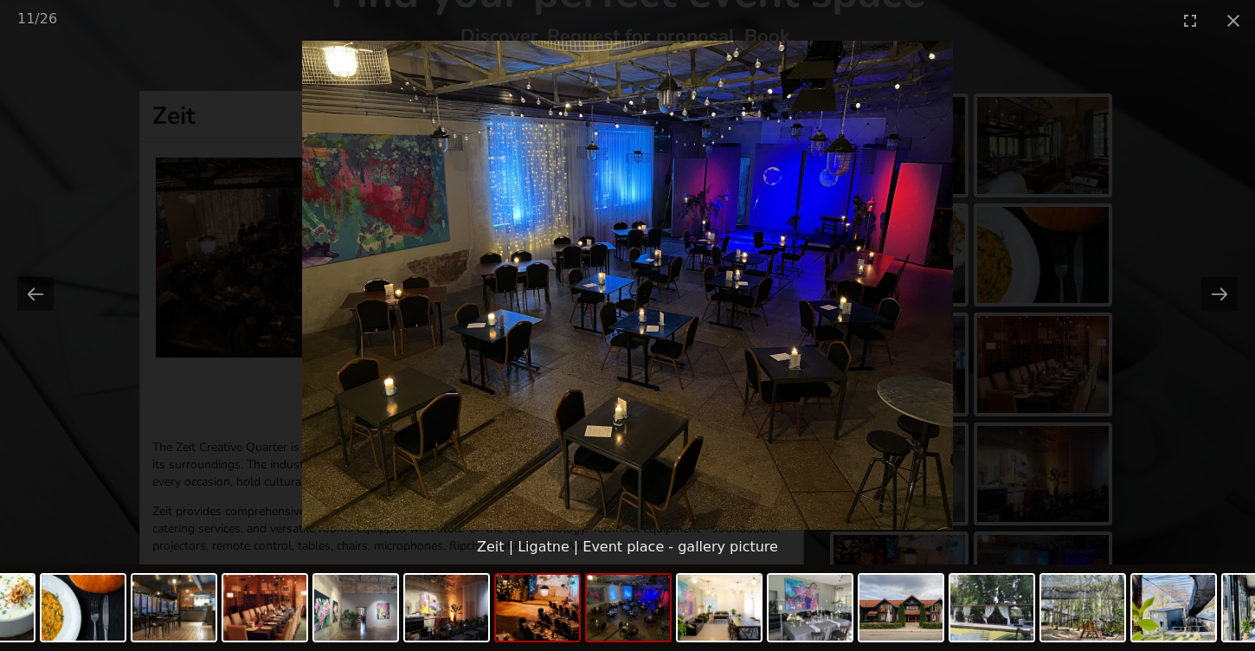
click at [554, 602] on img at bounding box center [537, 608] width 83 height 66
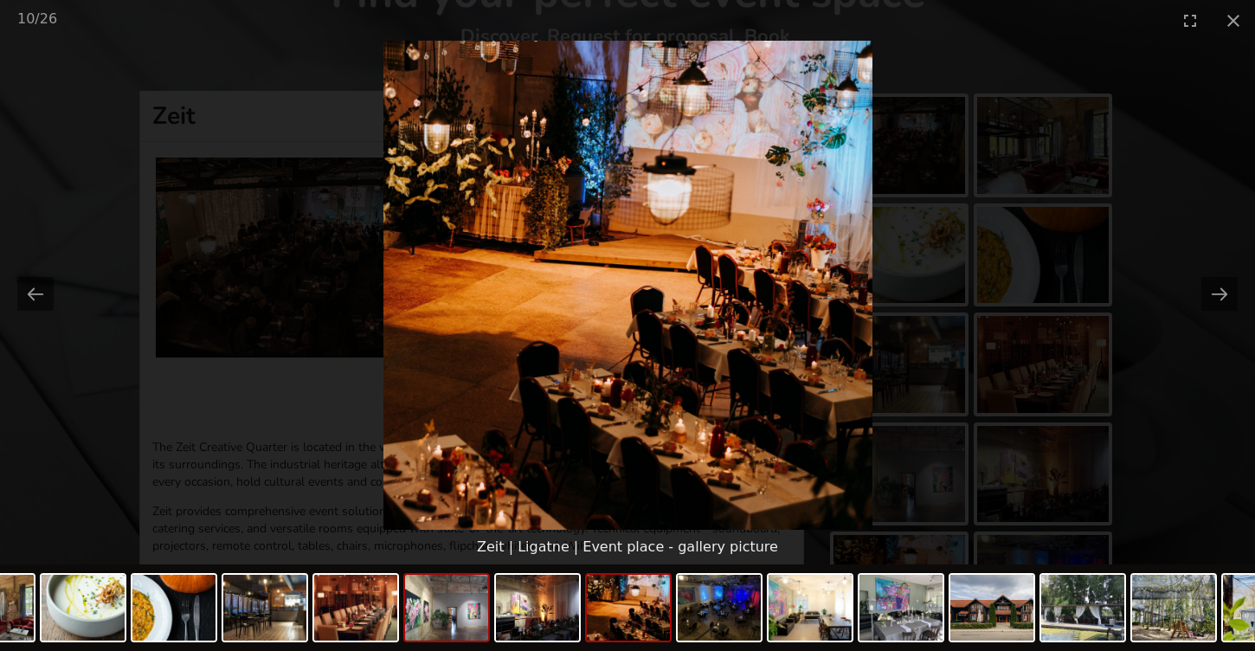
click at [473, 608] on img at bounding box center [446, 608] width 83 height 66
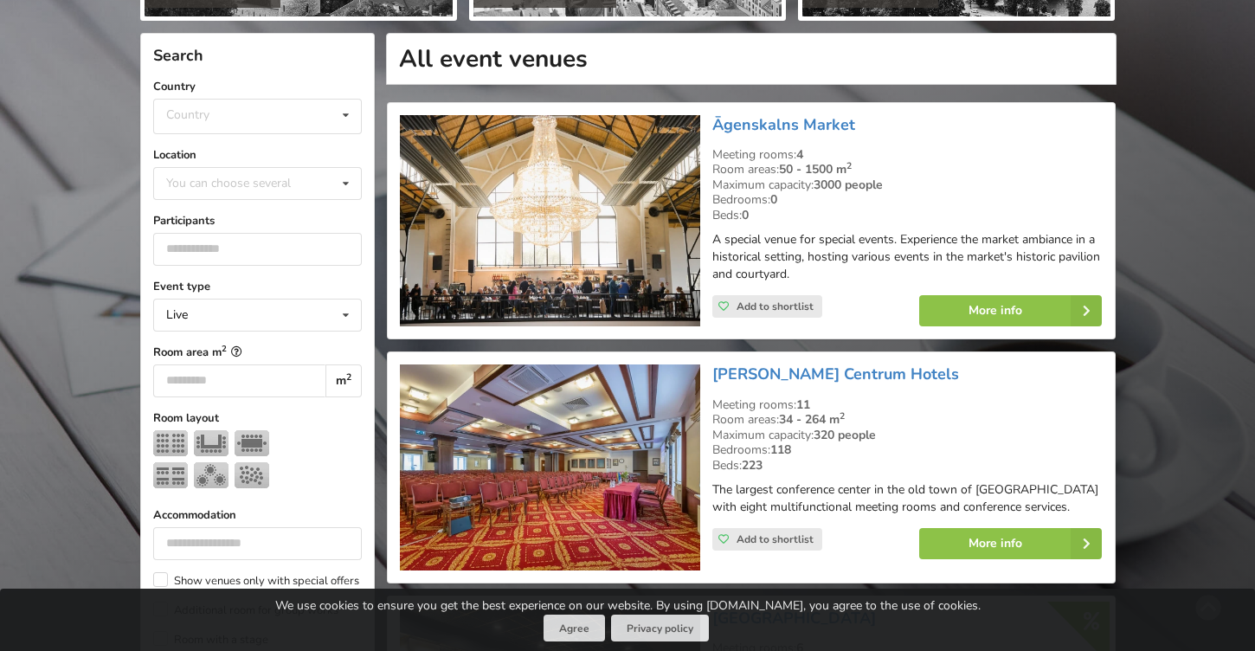
scroll to position [401, 0]
